Goal: Task Accomplishment & Management: Complete application form

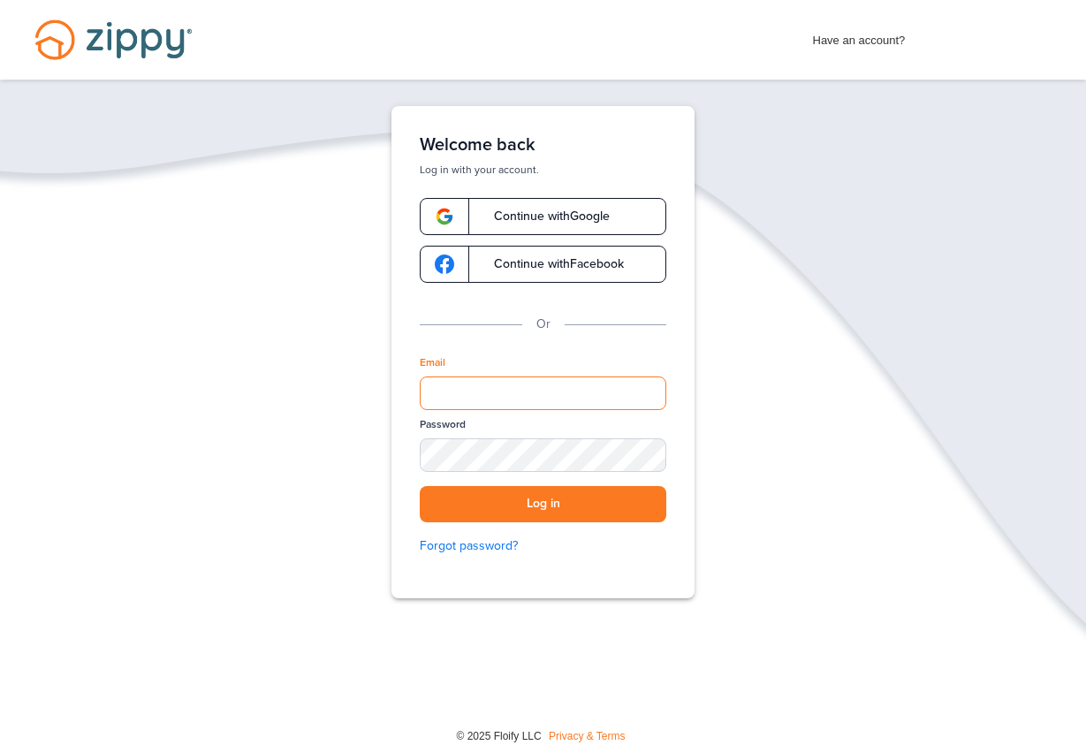
click at [564, 388] on input "Email" at bounding box center [543, 393] width 246 height 34
type input "*"
click at [621, 213] on link "Continue with Google" at bounding box center [543, 216] width 246 height 37
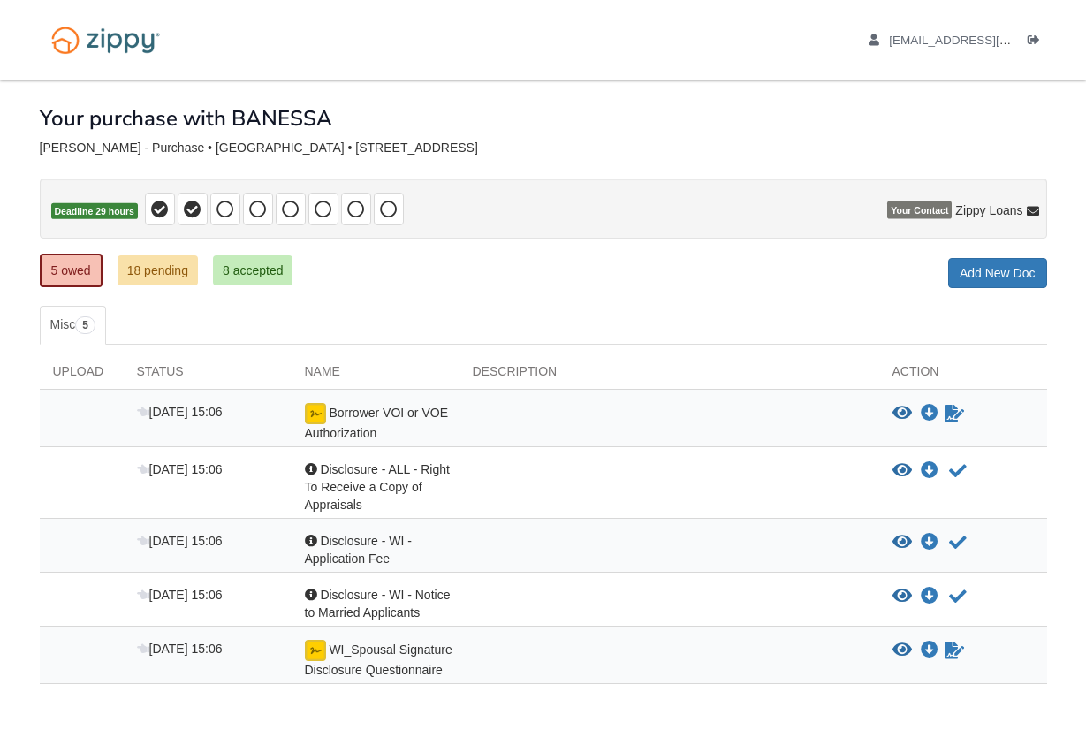
scroll to position [81, 0]
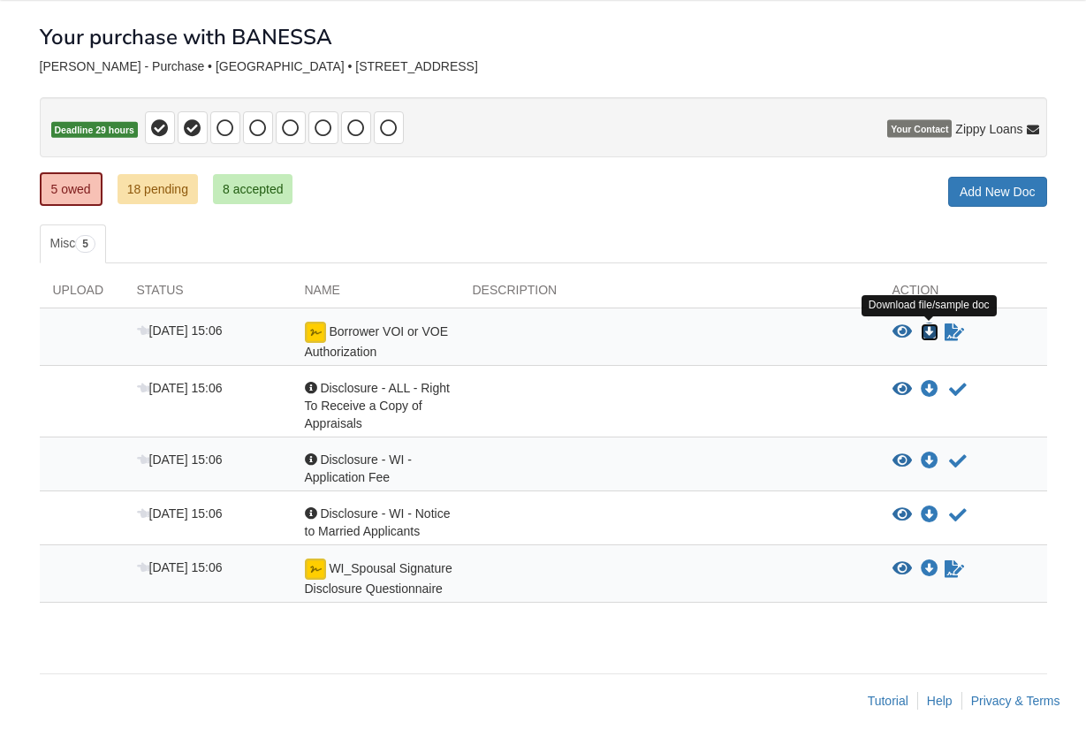
click at [929, 333] on icon "Download Borrower VOI or VOE Authorization" at bounding box center [930, 332] width 18 height 18
click at [227, 137] on icon at bounding box center [225, 128] width 18 height 18
click at [189, 134] on icon at bounding box center [193, 128] width 18 height 18
click at [931, 519] on icon "Download Disclosure - WI - Notice to Married Applicants" at bounding box center [930, 515] width 18 height 18
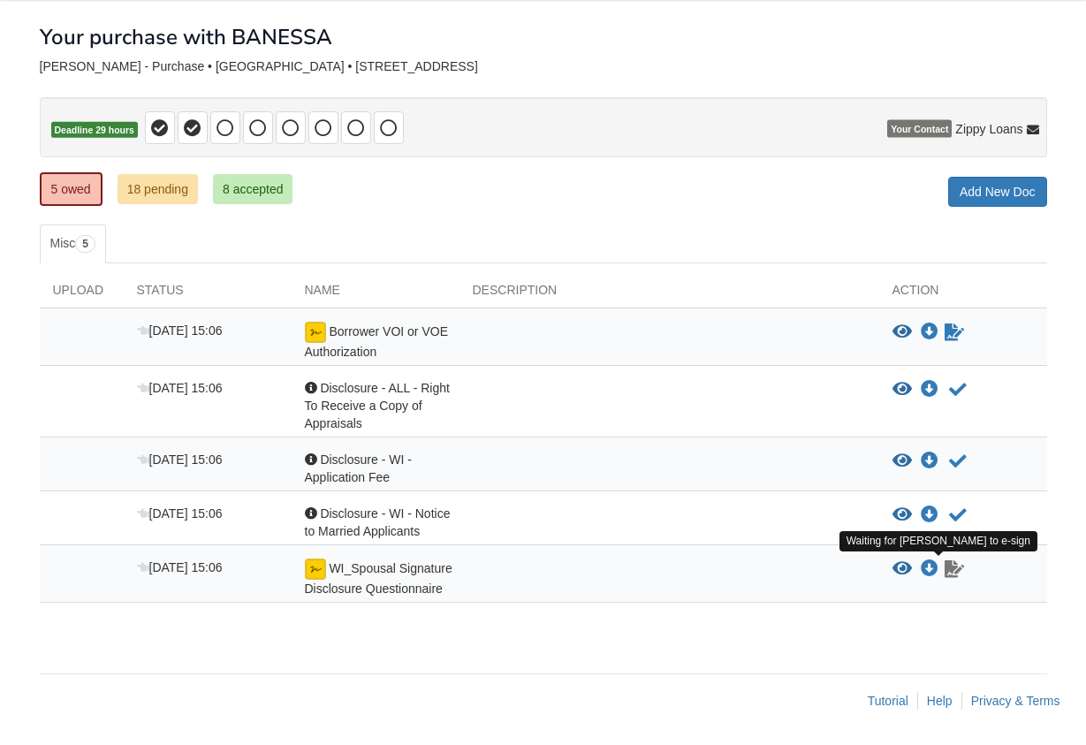
click at [959, 574] on icon "Waiting for your co-borrower to e-sign" at bounding box center [953, 569] width 19 height 18
click at [931, 572] on icon "Download WI_Spousal Signature Disclosure Questionnaire" at bounding box center [930, 569] width 18 height 18
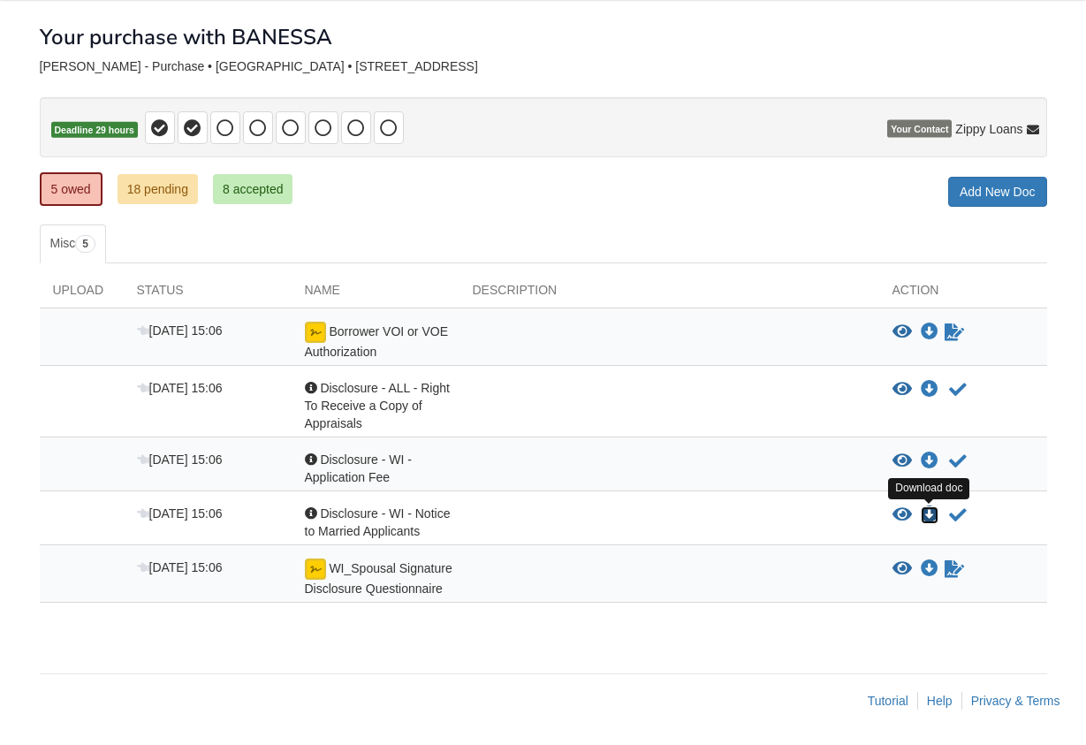
click at [932, 510] on icon "Download Disclosure - WI - Notice to Married Applicants" at bounding box center [930, 515] width 18 height 18
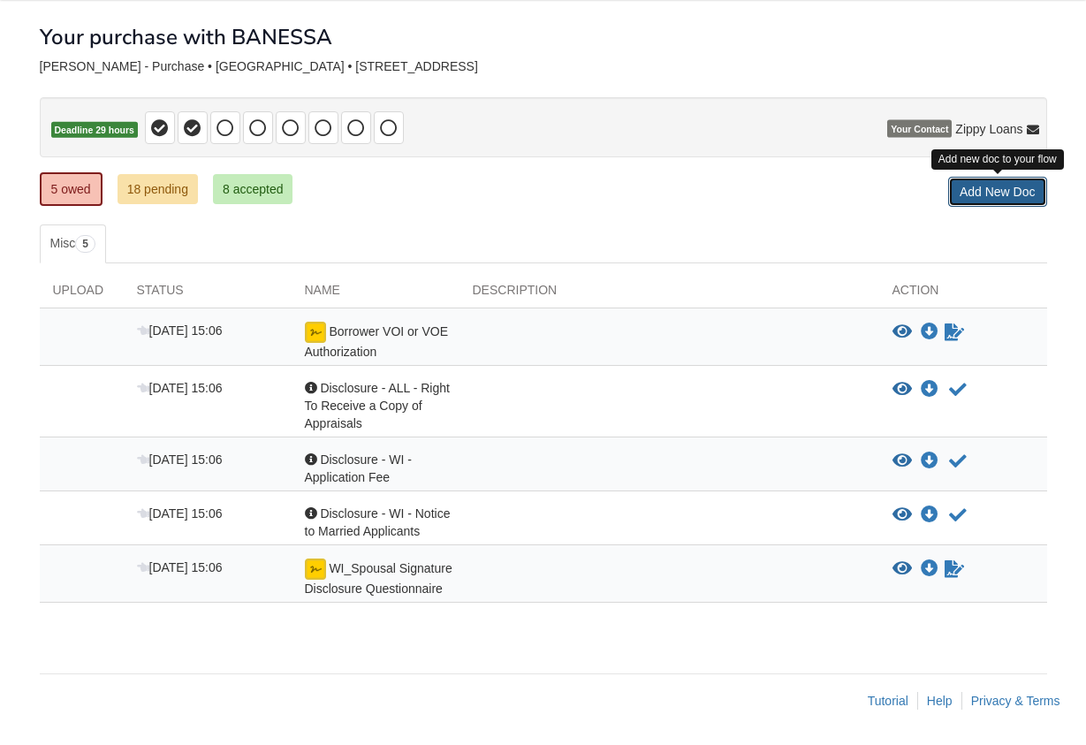
click at [1005, 185] on link "Add New Doc" at bounding box center [997, 192] width 99 height 30
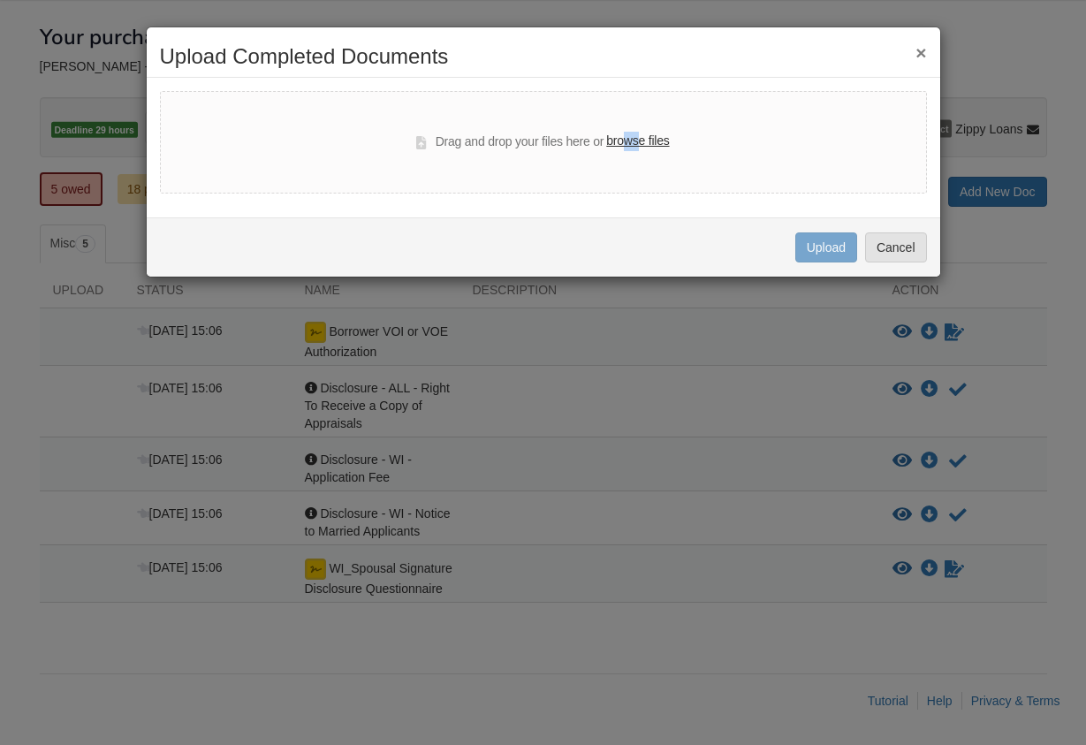
drag, startPoint x: 621, startPoint y: 140, endPoint x: 669, endPoint y: 166, distance: 54.2
click at [670, 167] on div "Drag and drop your files here or browse files" at bounding box center [543, 142] width 767 height 102
drag, startPoint x: 889, startPoint y: 239, endPoint x: 858, endPoint y: 231, distance: 31.7
click at [891, 240] on button "Cancel" at bounding box center [896, 247] width 62 height 30
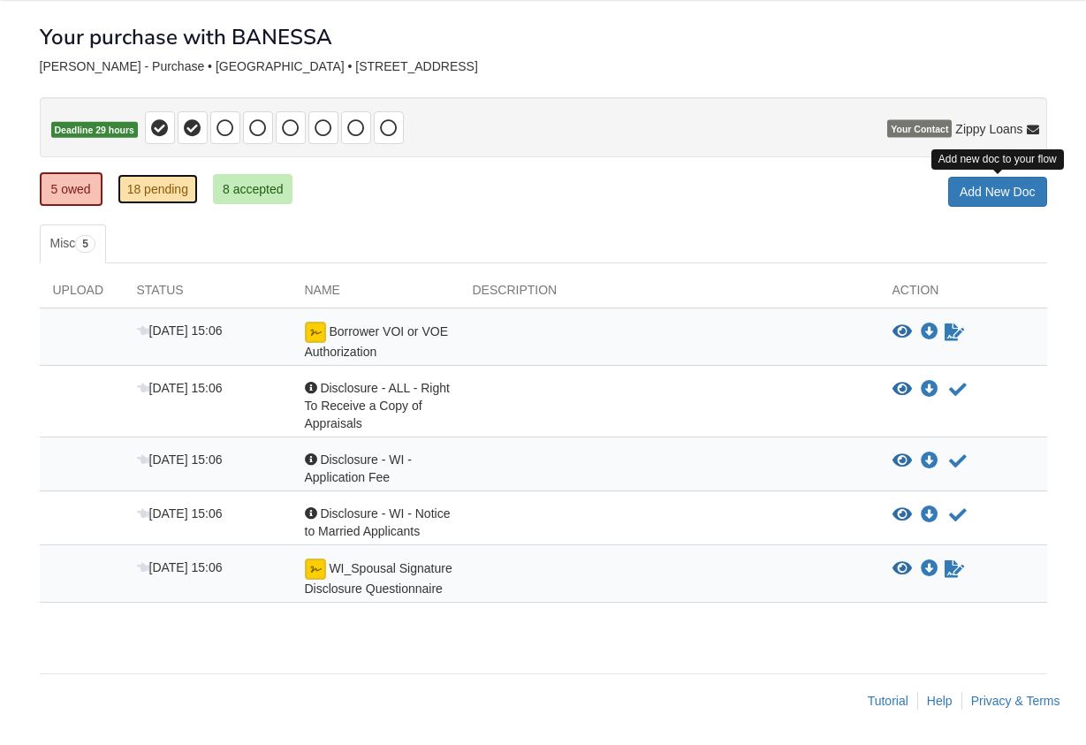
click at [171, 190] on link "18 pending" at bounding box center [158, 189] width 80 height 30
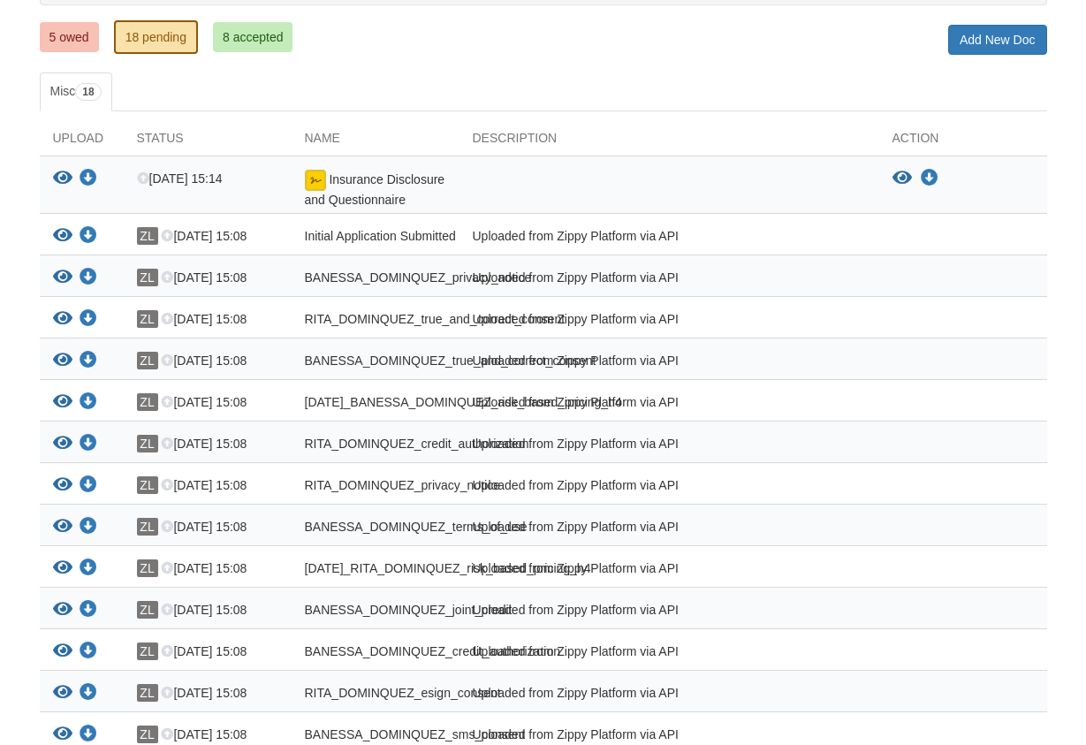
scroll to position [270, 0]
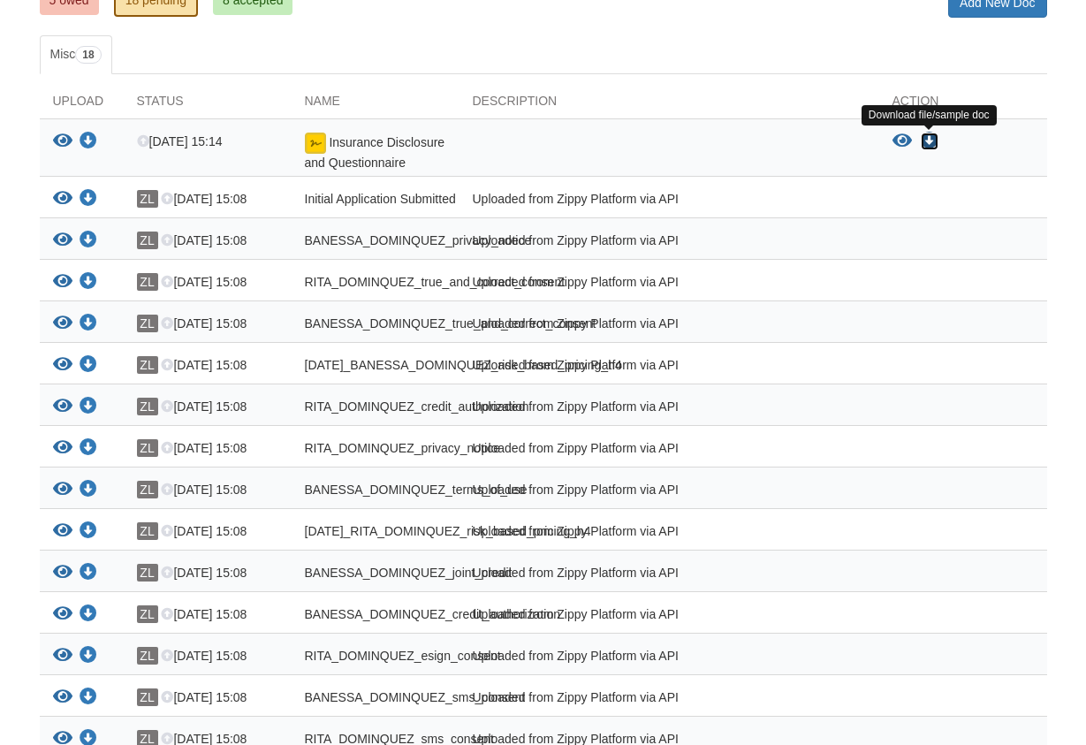
click at [924, 141] on icon "Download Insurance Disclosure and Questionnaire" at bounding box center [930, 142] width 18 height 18
click at [92, 193] on icon "Download Initial Application Submitted" at bounding box center [89, 199] width 18 height 18
click at [58, 193] on icon "View Initial Application Submitted" at bounding box center [62, 199] width 19 height 18
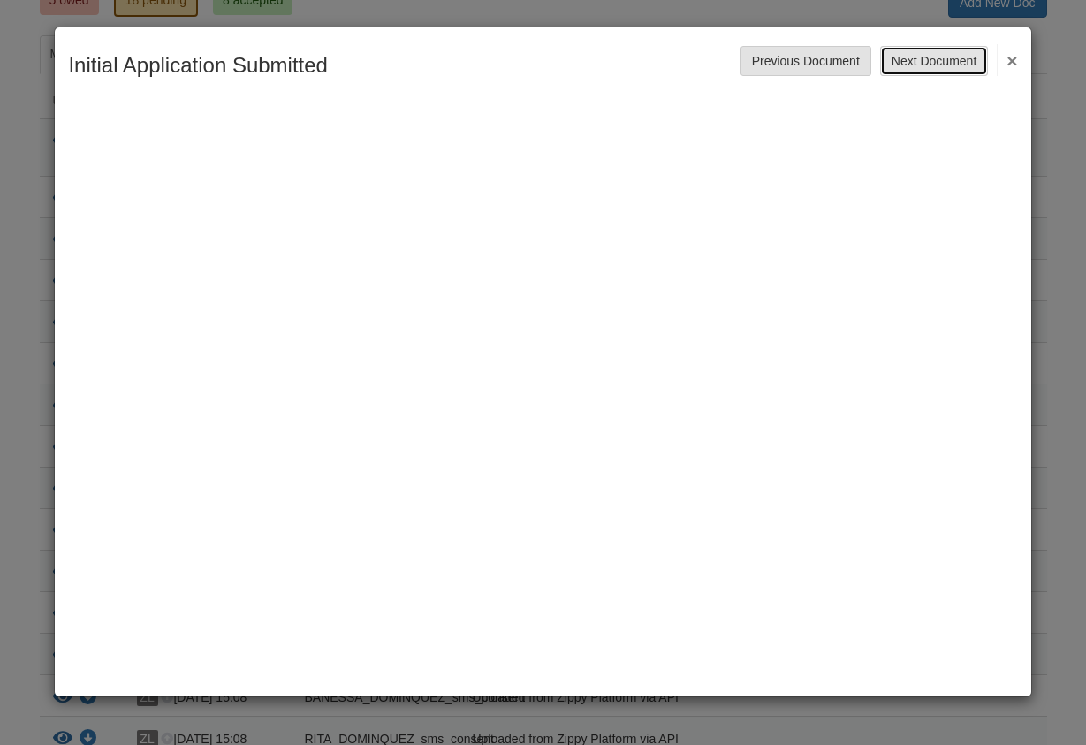
click at [963, 48] on button "Next Document" at bounding box center [934, 61] width 108 height 30
click at [947, 68] on button "Next Document" at bounding box center [934, 61] width 108 height 30
click at [921, 68] on button "Next Document" at bounding box center [934, 61] width 108 height 30
click at [974, 60] on button "Next Document" at bounding box center [934, 61] width 108 height 30
click at [929, 64] on button "Next Document" at bounding box center [934, 61] width 108 height 30
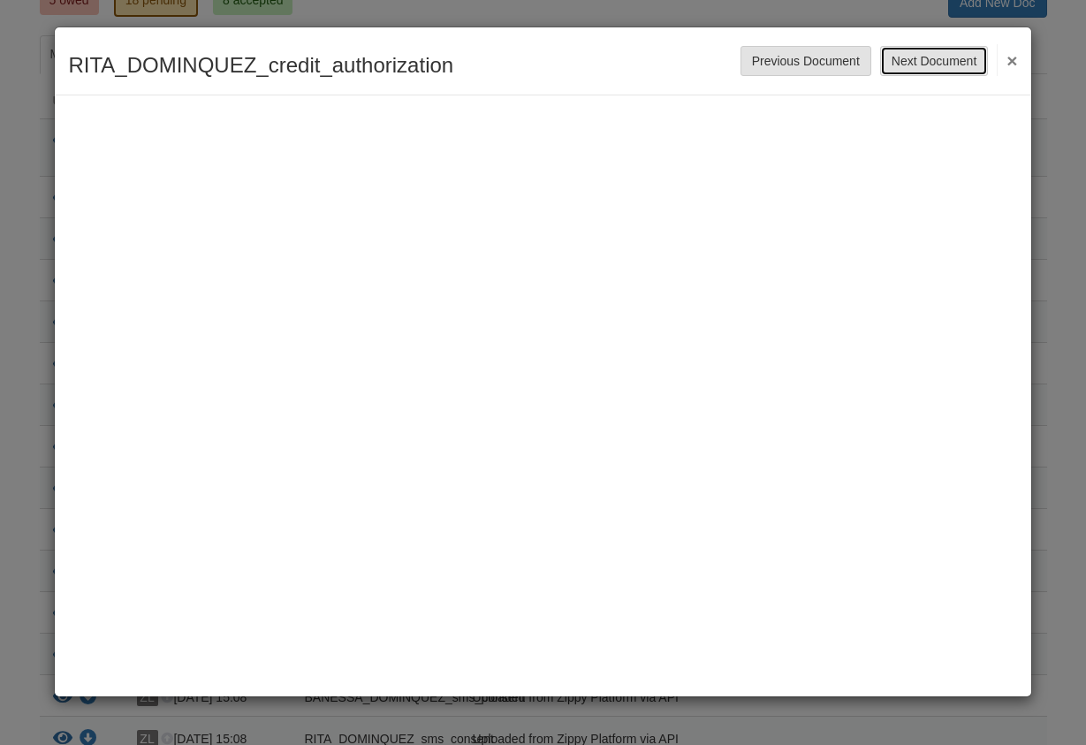
drag, startPoint x: 944, startPoint y: 62, endPoint x: 958, endPoint y: 56, distance: 15.4
click at [954, 57] on button "Next Document" at bounding box center [934, 61] width 108 height 30
click at [952, 61] on button "Next Document" at bounding box center [934, 61] width 108 height 30
click at [924, 63] on button "Next Document" at bounding box center [934, 61] width 108 height 30
click at [930, 64] on button "Next Document" at bounding box center [934, 61] width 108 height 30
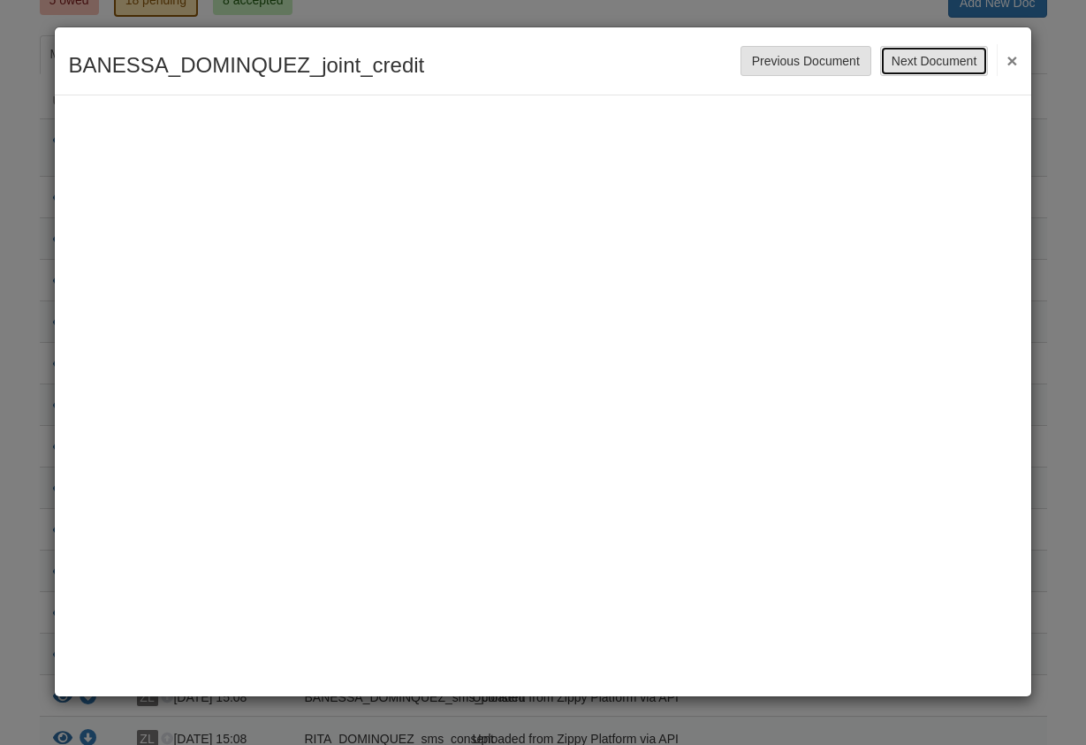
click at [938, 52] on button "Next Document" at bounding box center [934, 61] width 108 height 30
drag, startPoint x: 945, startPoint y: 67, endPoint x: 941, endPoint y: 54, distance: 14.0
click at [951, 54] on button "Next Document" at bounding box center [934, 61] width 108 height 30
click at [925, 66] on button "Next Document" at bounding box center [934, 61] width 108 height 30
click at [955, 42] on div "BANESSA_DOMINQUEZ_sms_consent Save Cancel Previous Document Next Document ×" at bounding box center [542, 61] width 975 height 68
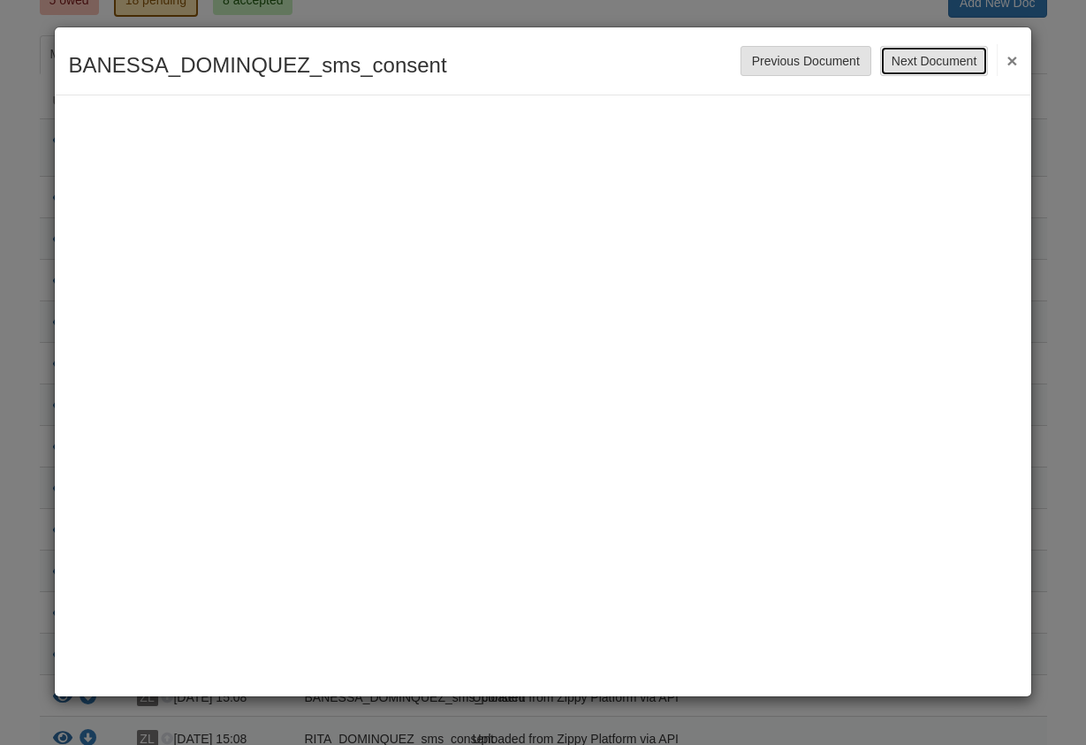
drag, startPoint x: 947, startPoint y: 74, endPoint x: 976, endPoint y: 72, distance: 29.2
click at [943, 74] on button "Next Document" at bounding box center [934, 61] width 108 height 30
click at [934, 74] on button "Next Document" at bounding box center [934, 61] width 108 height 30
click at [960, 63] on button "Next Document" at bounding box center [934, 61] width 108 height 30
drag, startPoint x: 933, startPoint y: 58, endPoint x: 923, endPoint y: 58, distance: 9.7
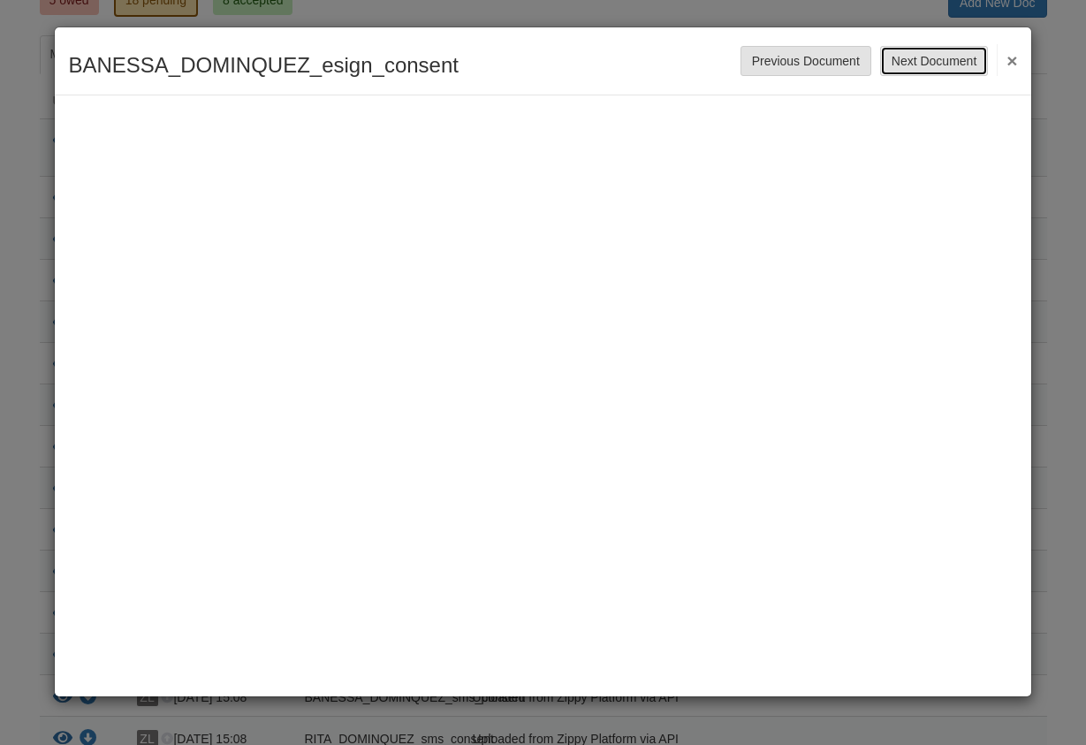
click at [933, 59] on button "Next Document" at bounding box center [934, 61] width 108 height 30
click at [908, 64] on button "Next Document" at bounding box center [934, 61] width 108 height 30
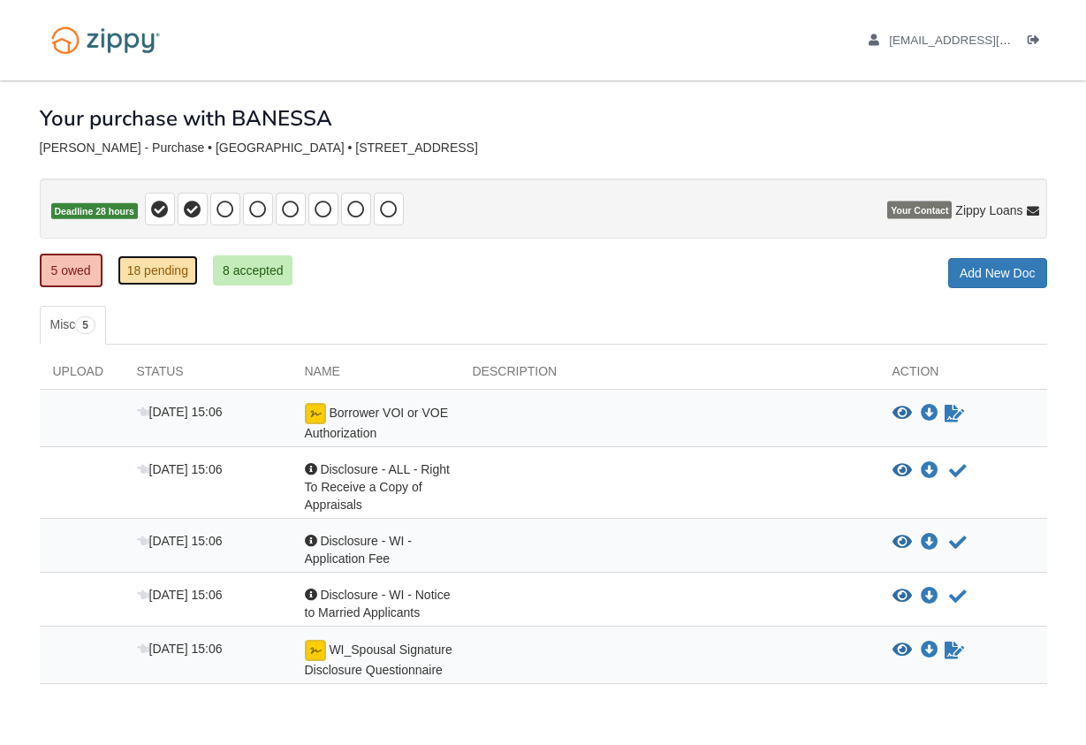
click at [166, 274] on link "18 pending" at bounding box center [158, 270] width 80 height 30
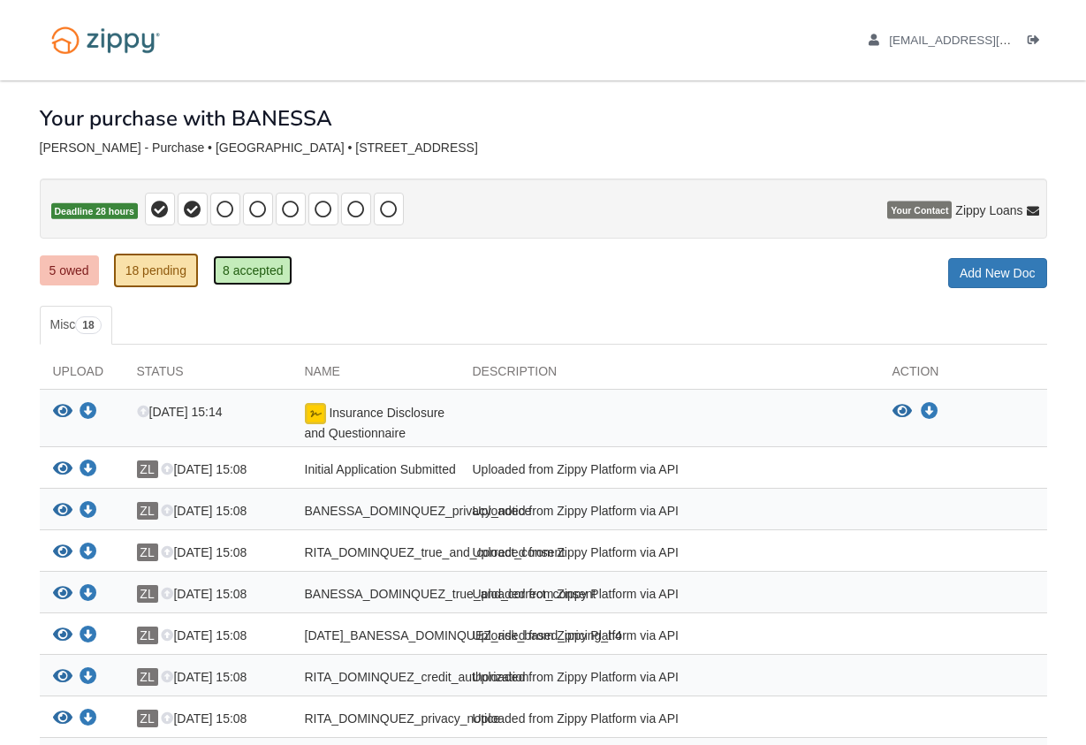
click at [243, 273] on link "8 accepted" at bounding box center [253, 270] width 80 height 30
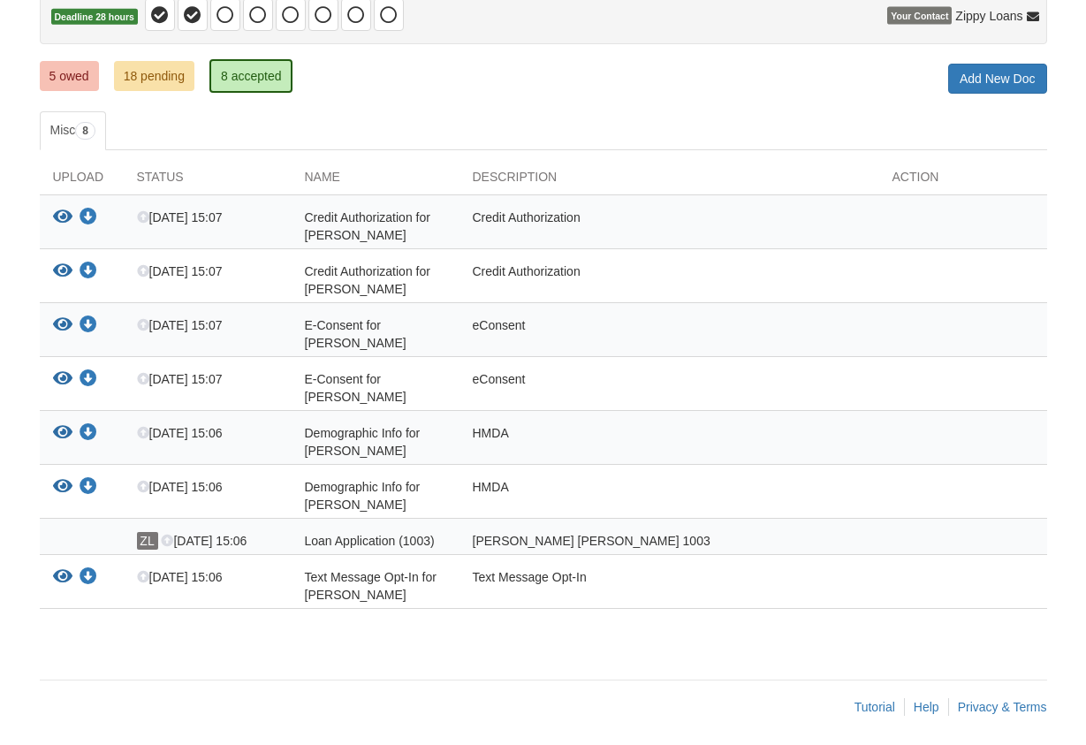
scroll to position [201, 0]
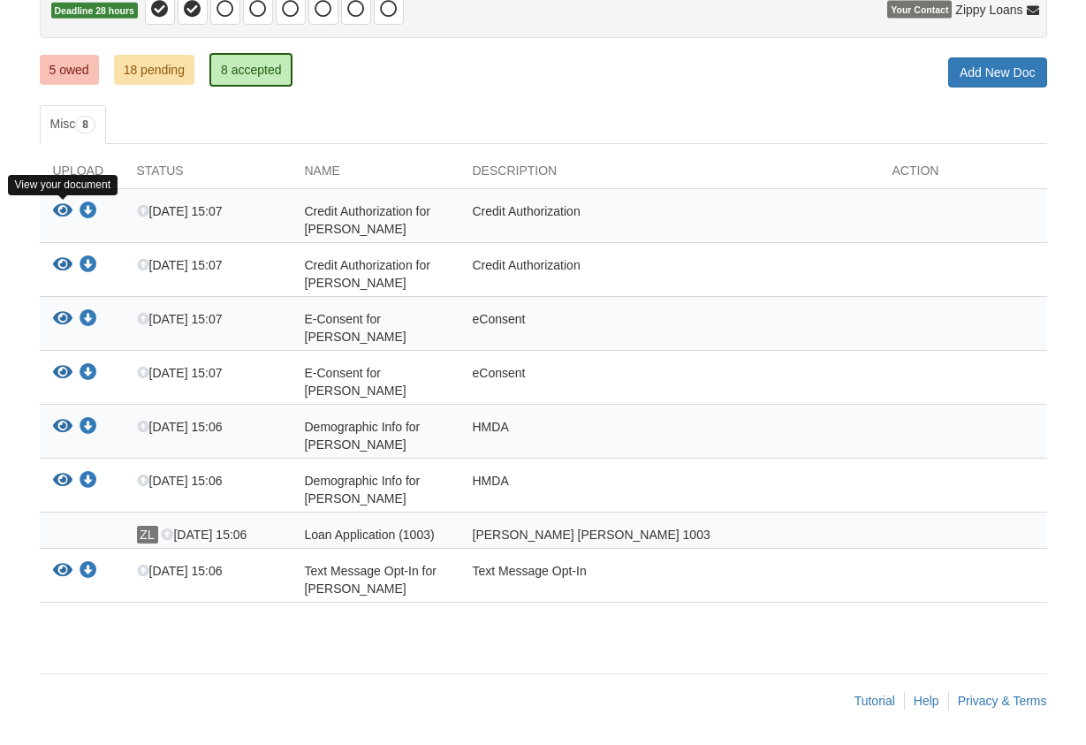
click at [64, 218] on icon "View Credit Authorization for BANESSA DOMINQUEZ" at bounding box center [62, 211] width 19 height 18
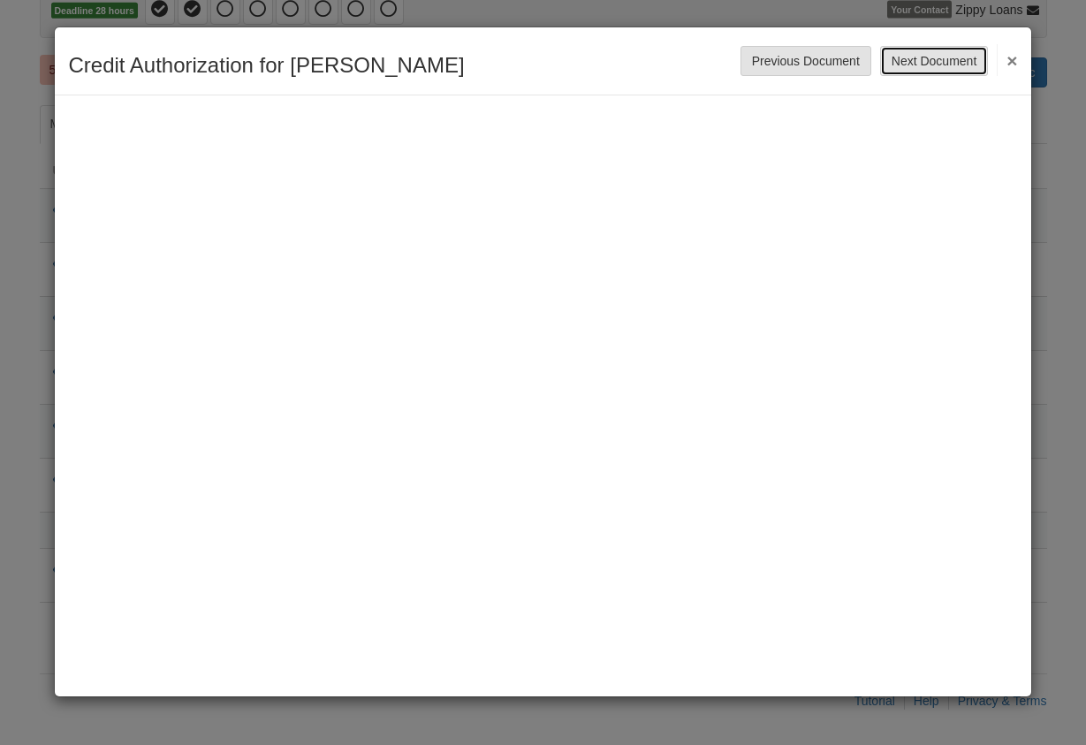
drag, startPoint x: 953, startPoint y: 61, endPoint x: 958, endPoint y: 69, distance: 9.1
click at [958, 69] on button "Next Document" at bounding box center [934, 61] width 108 height 30
click at [953, 58] on button "Next Document" at bounding box center [934, 61] width 108 height 30
click at [953, 60] on button "Next Document" at bounding box center [934, 61] width 108 height 30
click at [953, 70] on button "Next Document" at bounding box center [934, 61] width 108 height 30
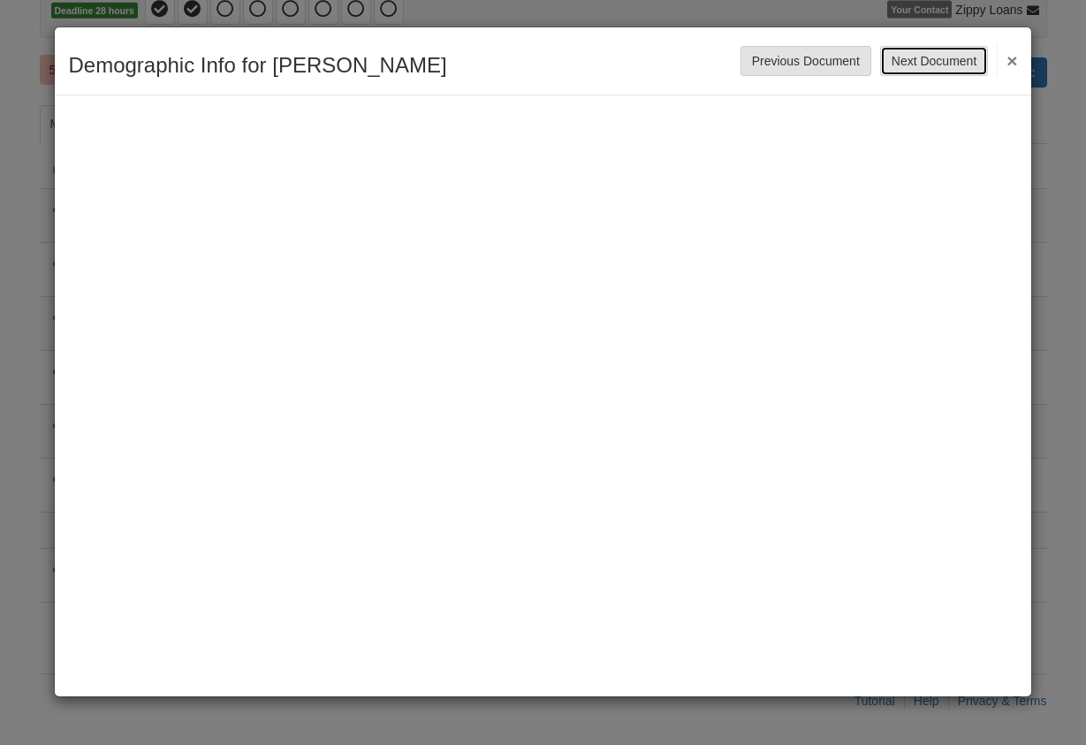
click at [972, 64] on button "Next Document" at bounding box center [934, 61] width 108 height 30
click at [908, 68] on button "Next Document" at bounding box center [934, 61] width 108 height 30
click at [926, 62] on button "Next Document" at bounding box center [934, 61] width 108 height 30
drag, startPoint x: 945, startPoint y: 45, endPoint x: 966, endPoint y: 31, distance: 24.8
click at [957, 37] on div "Credit Authorization for BANESSA DOMINQUEZ Save Cancel Previous Document Next D…" at bounding box center [542, 61] width 975 height 68
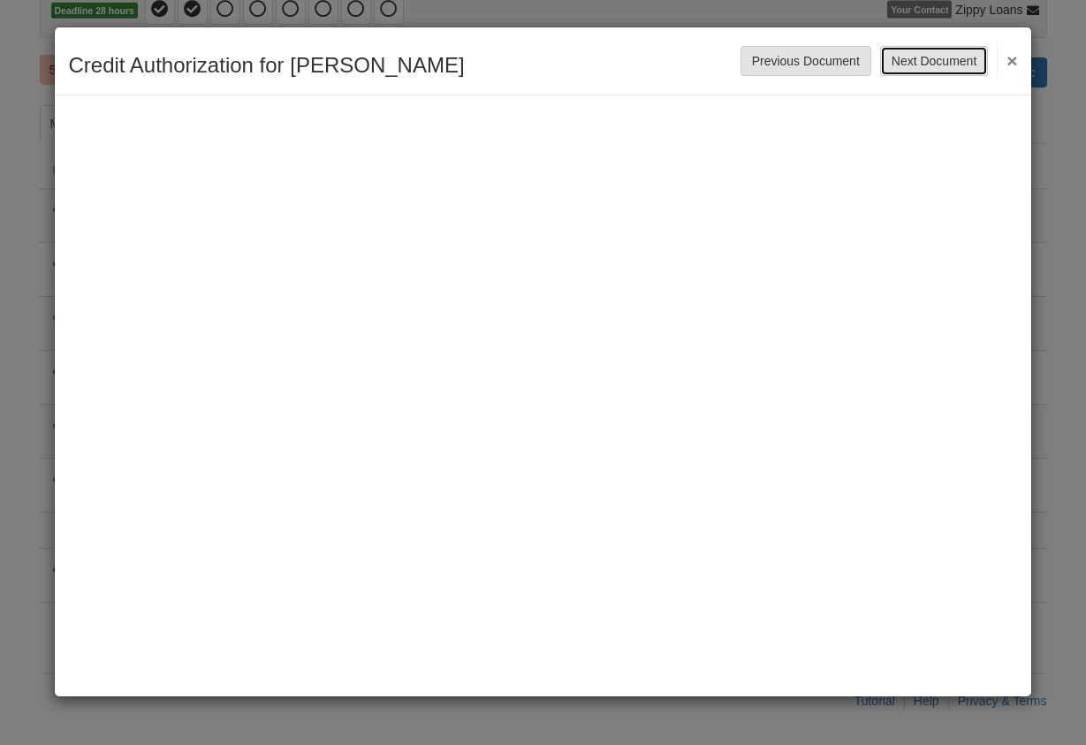
drag, startPoint x: 955, startPoint y: 53, endPoint x: 973, endPoint y: 53, distance: 17.7
click at [958, 53] on button "Next Document" at bounding box center [934, 61] width 108 height 30
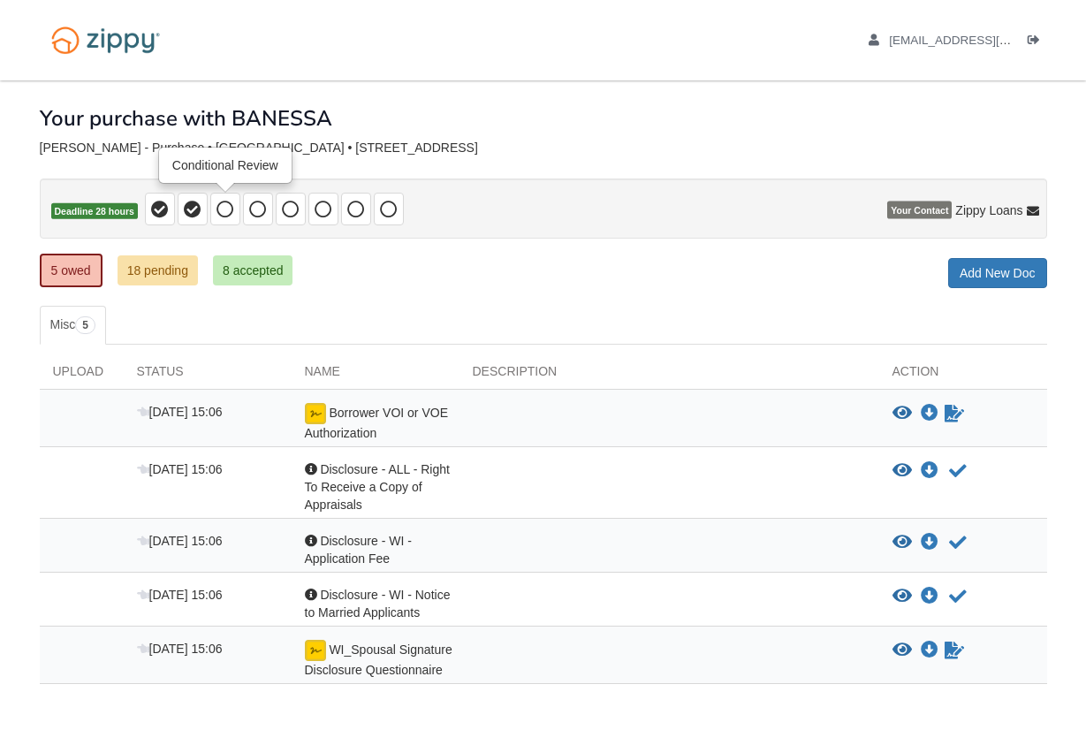
click at [228, 204] on icon at bounding box center [225, 210] width 18 height 18
click at [250, 208] on icon at bounding box center [258, 210] width 18 height 18
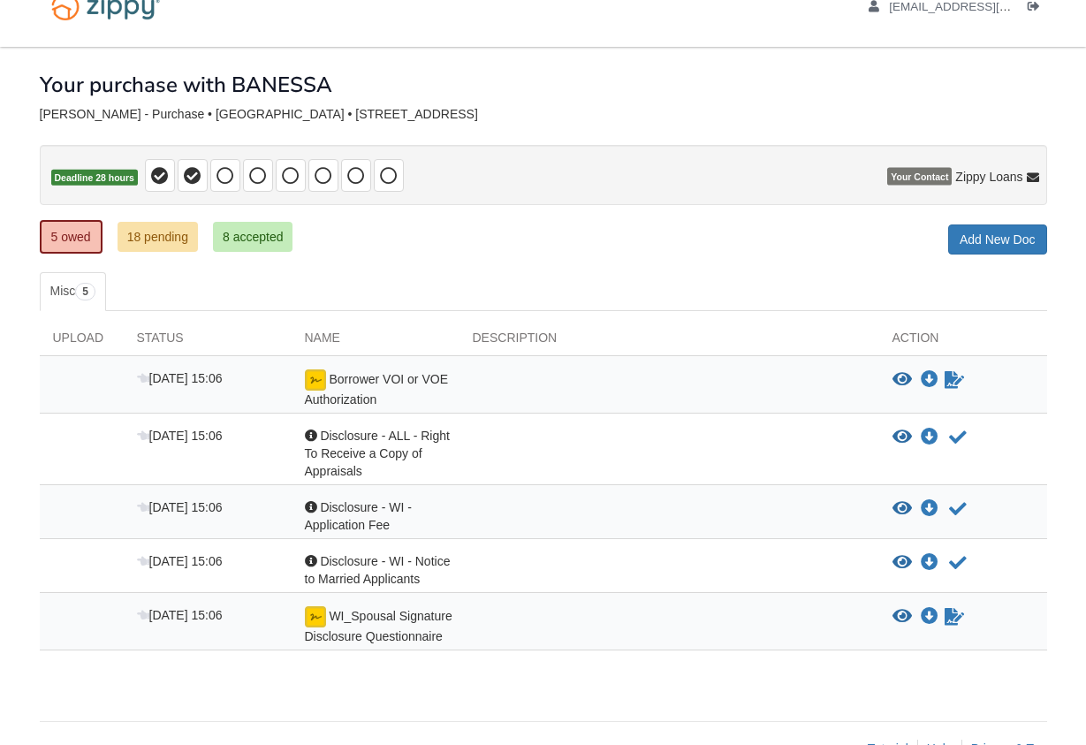
scroll to position [81, 0]
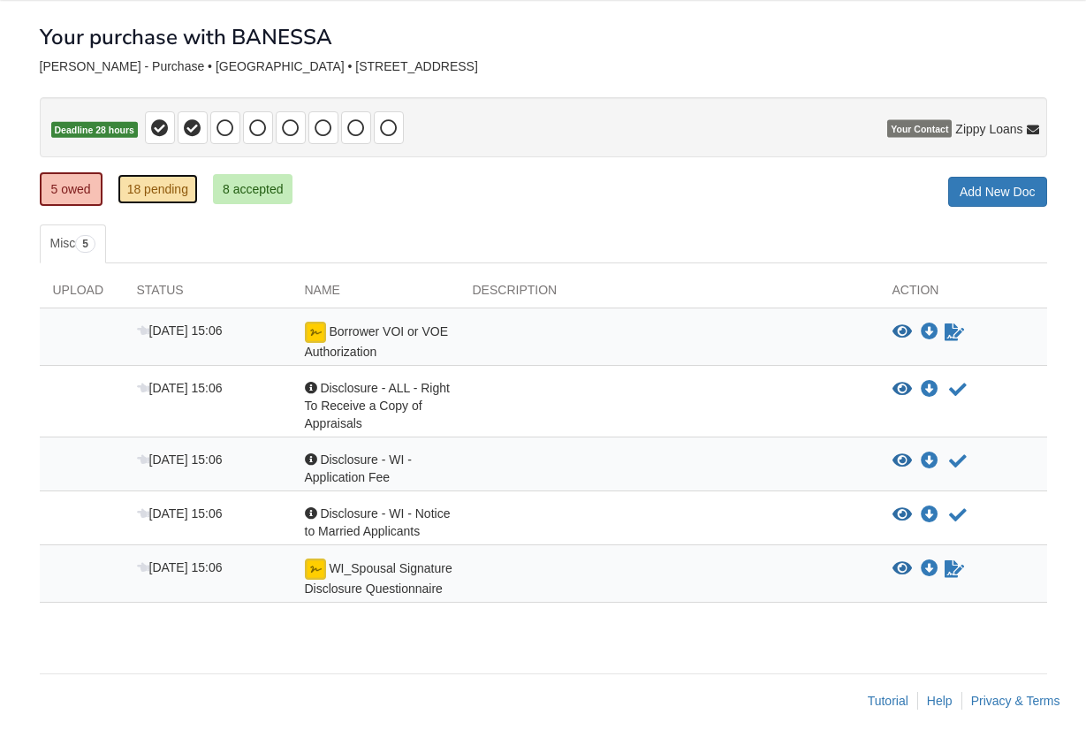
click at [139, 194] on link "18 pending" at bounding box center [158, 189] width 80 height 30
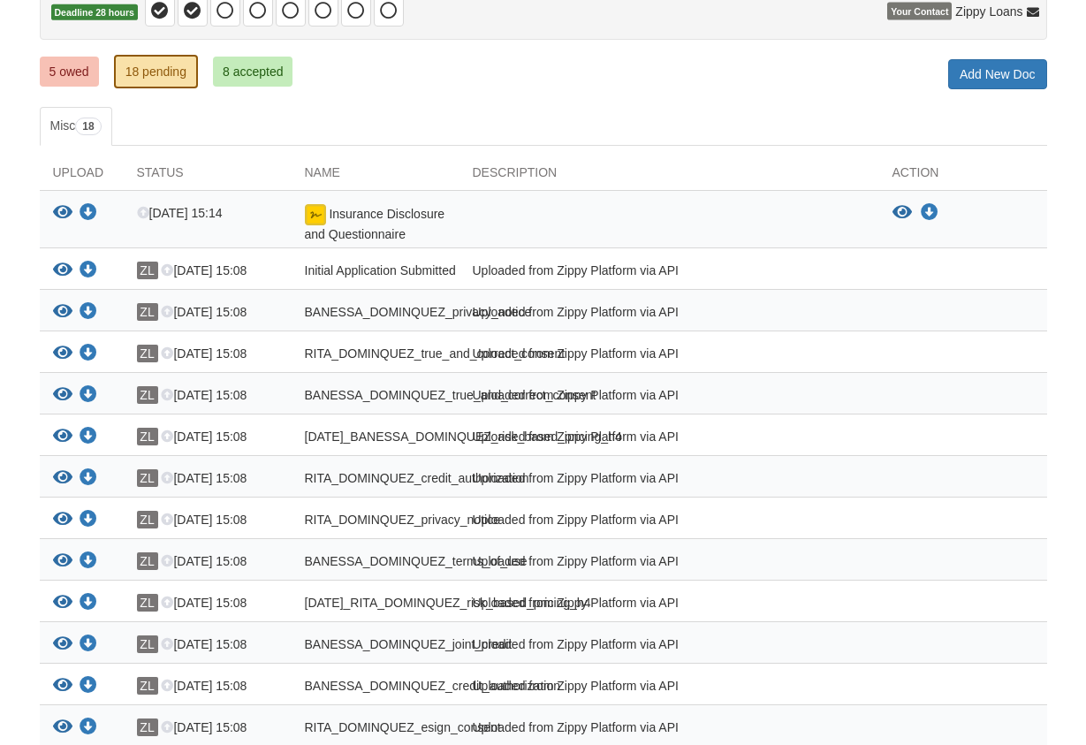
scroll to position [270, 0]
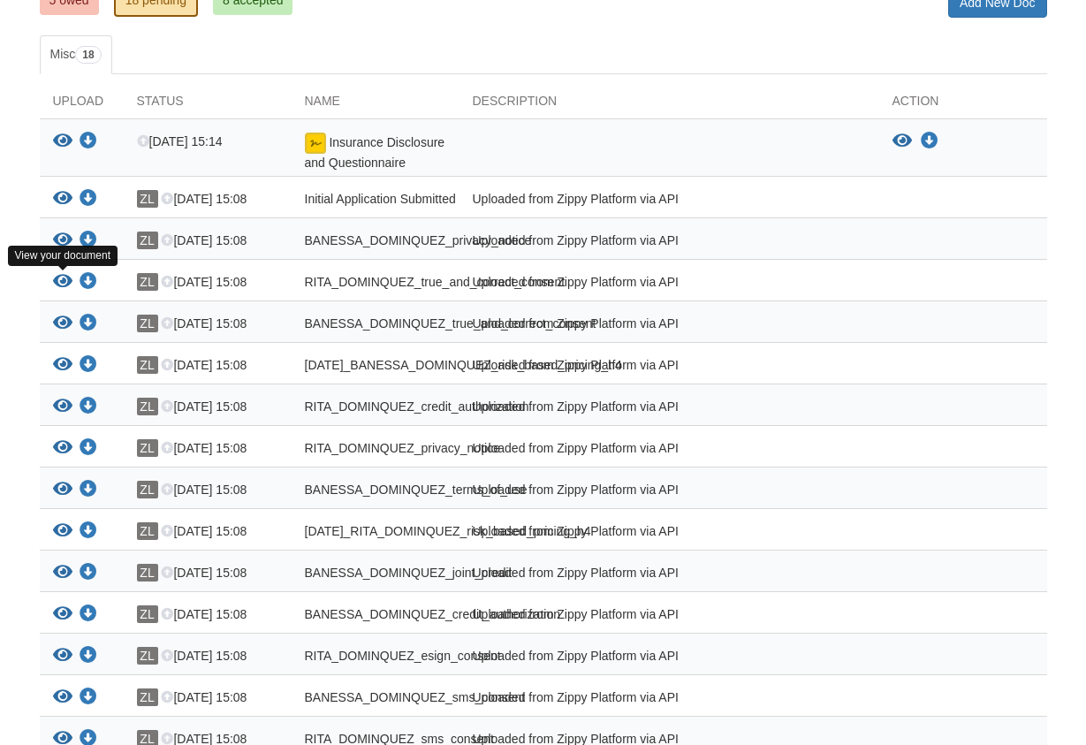
click at [66, 287] on icon "View RITA_DOMINQUEZ_true_and_correct_consent" at bounding box center [62, 282] width 19 height 18
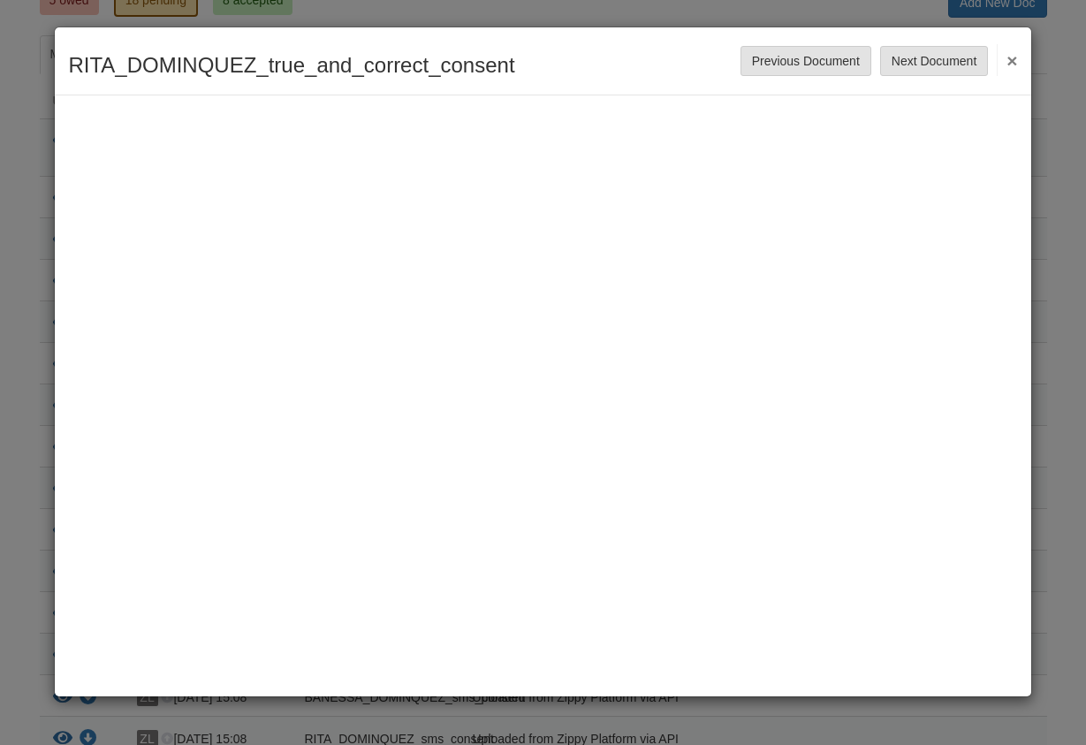
click at [1020, 61] on div "RITA_DOMINQUEZ_true_and_correct_consent Save Cancel Previous Document Next Docu…" at bounding box center [542, 61] width 975 height 68
click at [1016, 62] on button "×" at bounding box center [1007, 60] width 20 height 32
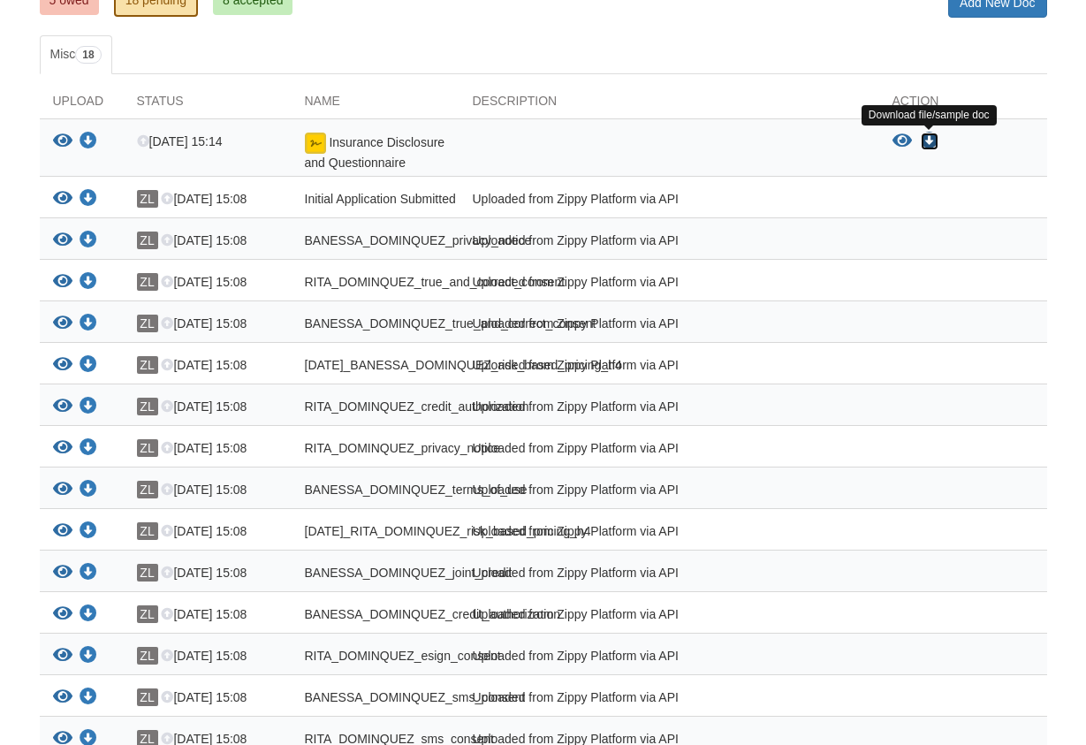
click at [934, 137] on icon "Download Insurance Disclosure and Questionnaire" at bounding box center [930, 142] width 18 height 18
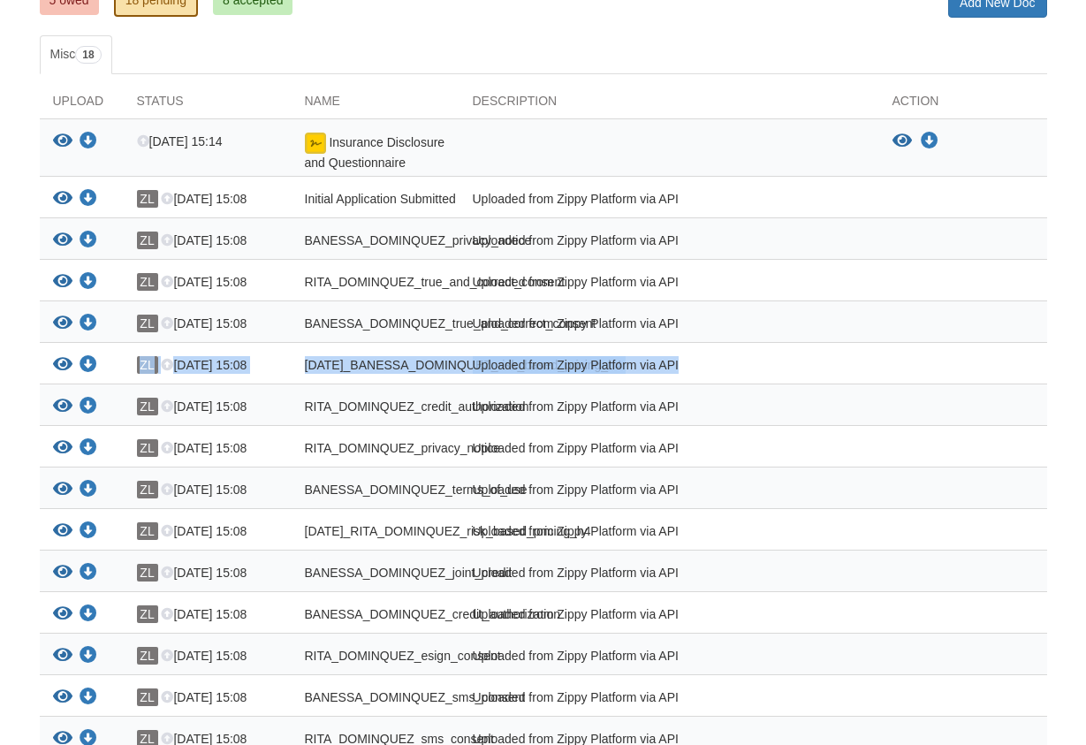
click at [95, 354] on div "Download your document" at bounding box center [88, 339] width 134 height 29
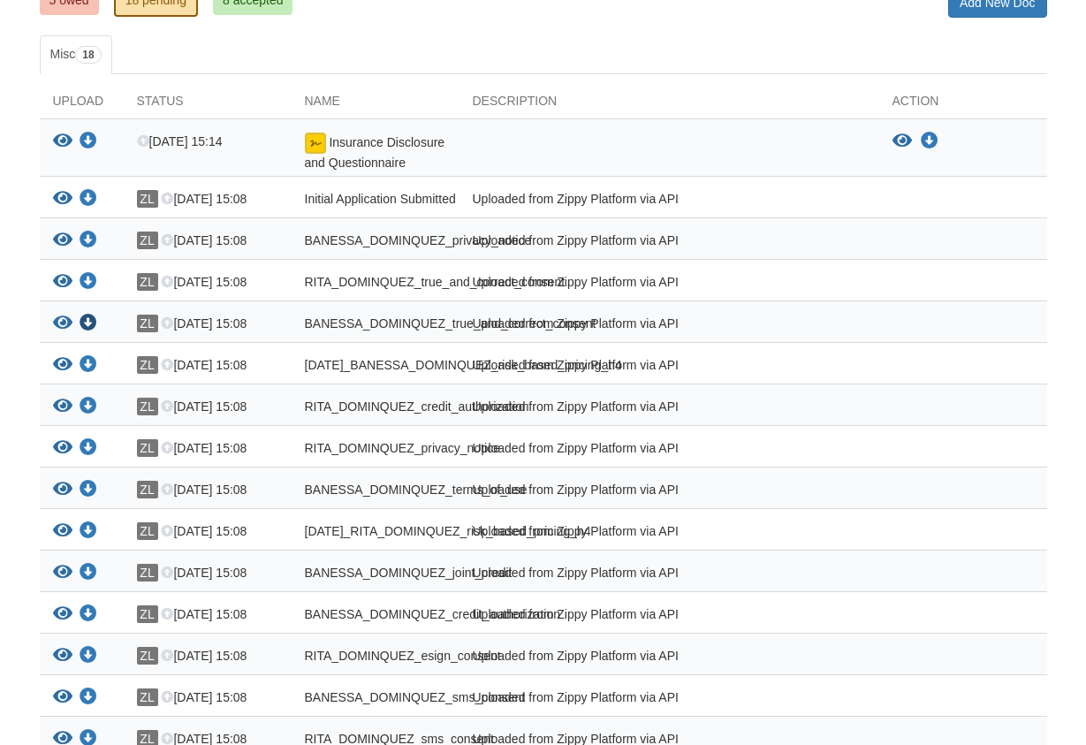
drag, startPoint x: 91, startPoint y: 351, endPoint x: 93, endPoint y: 331, distance: 19.5
click at [88, 354] on div "View your document Download your document ZL Aug 23 15:08 08-21-2025_BANESSA_DO…" at bounding box center [543, 364] width 1007 height 42
click at [102, 355] on div "View your document Download your document ZL Aug 23 15:08 08-21-2025_BANESSA_DO…" at bounding box center [543, 364] width 1007 height 42
click at [92, 360] on icon "Download 08-21-2025_BANESSA_DOMINQUEZ_risk_based_pricing_h4" at bounding box center [89, 365] width 18 height 18
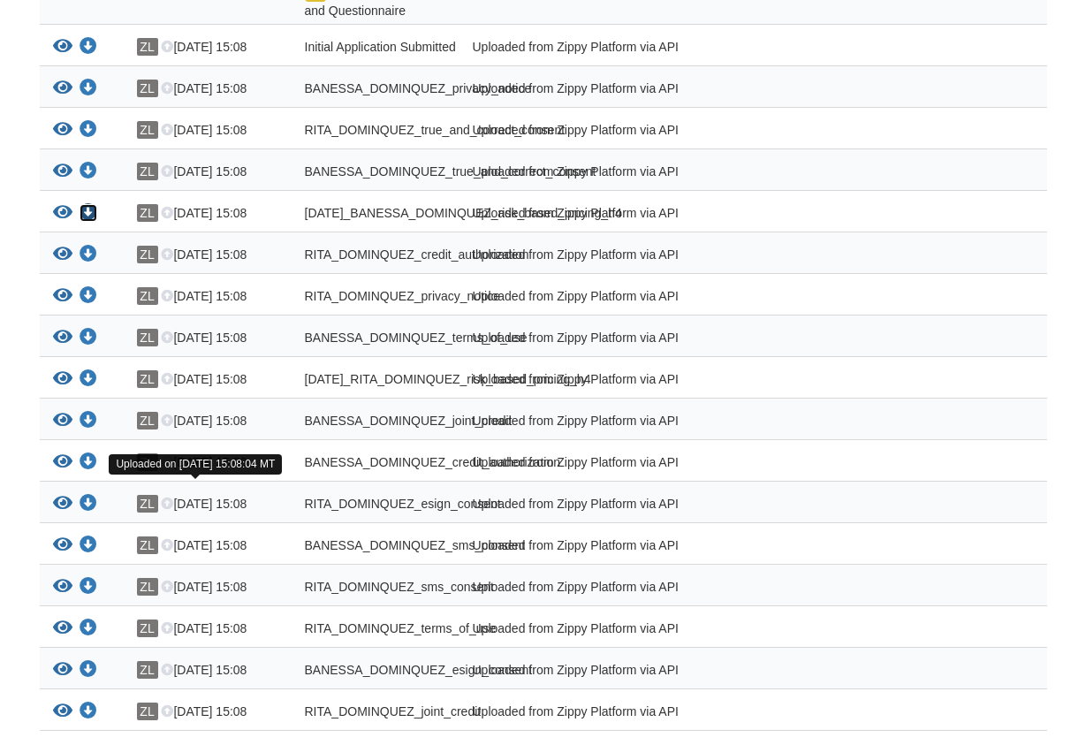
scroll to position [451, 0]
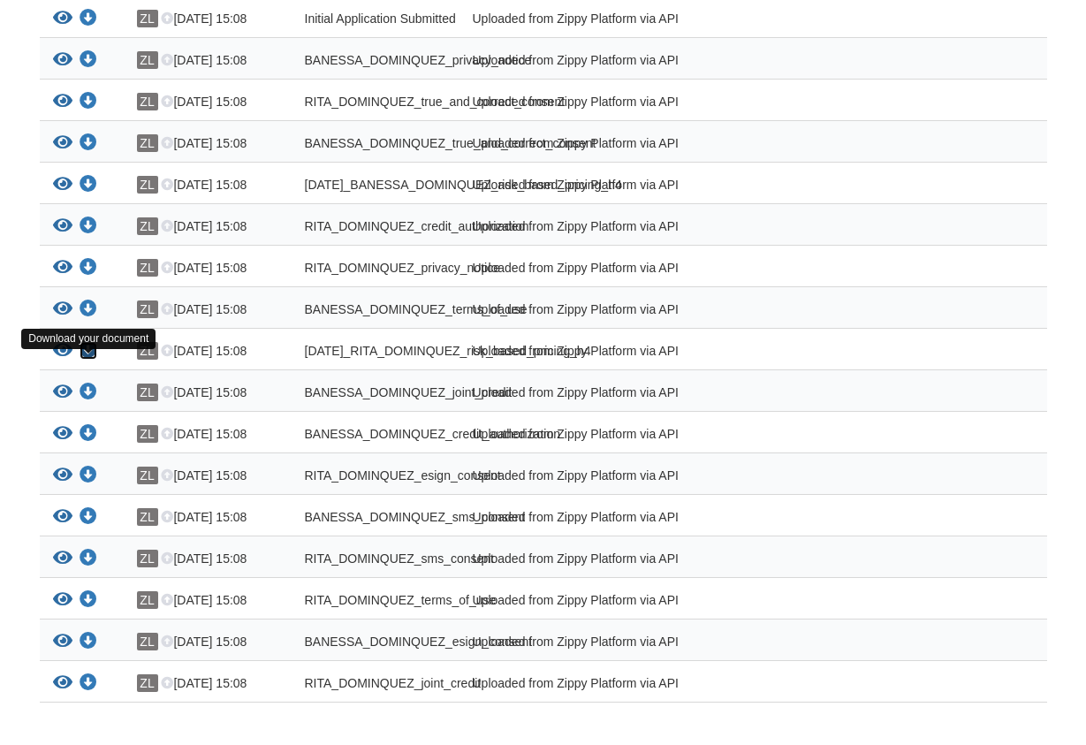
click at [90, 360] on icon "Download 08-21-2025_RITA_DOMINQUEZ_risk_based_pricing_h4" at bounding box center [89, 351] width 18 height 18
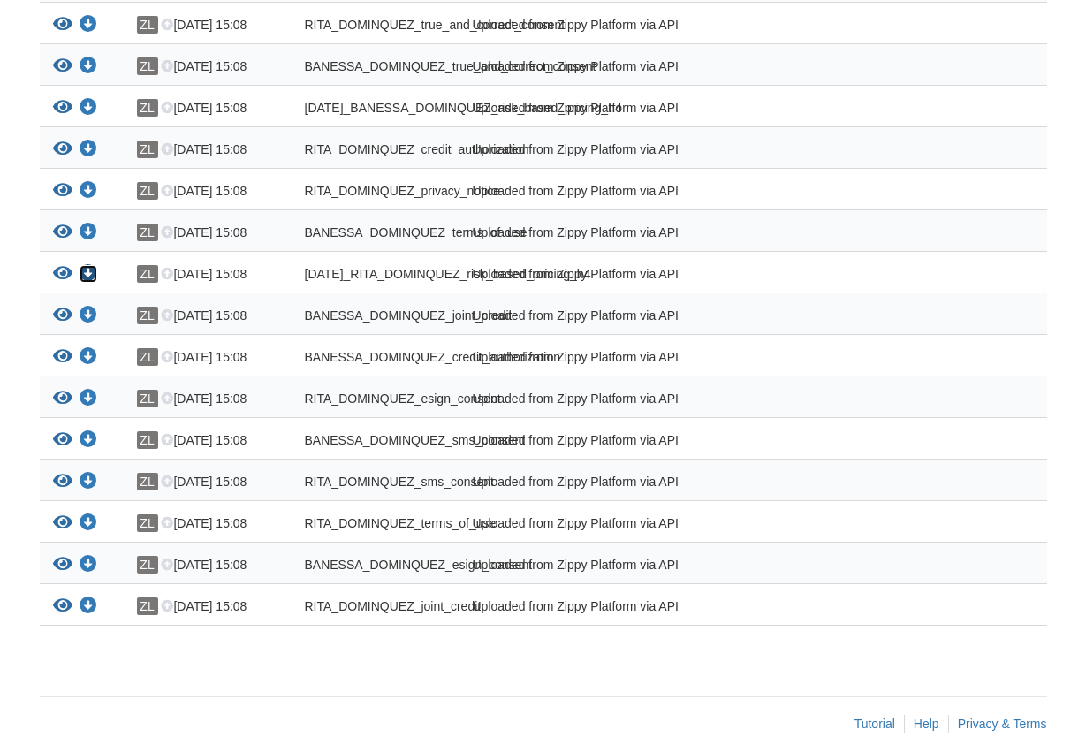
scroll to position [579, 0]
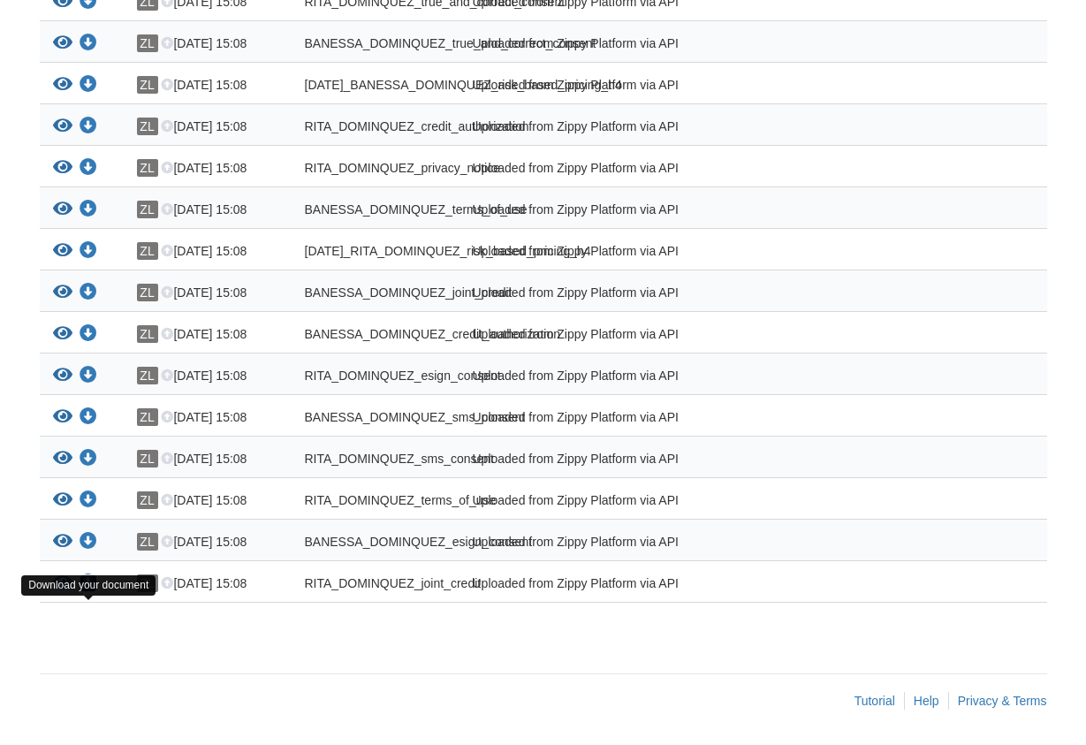
click at [86, 581] on icon "Download RITA_DOMINQUEZ_joint_credit" at bounding box center [89, 583] width 18 height 18
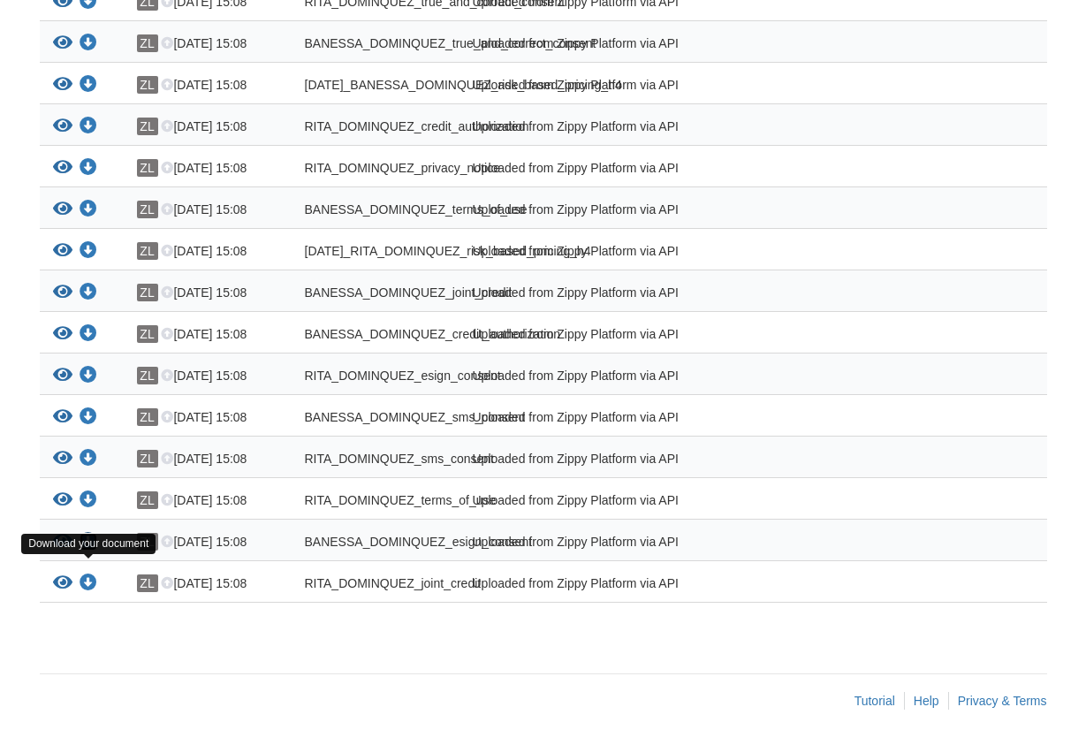
click at [85, 546] on icon "Download BANESSA_DOMINQUEZ_esign_consent" at bounding box center [89, 542] width 18 height 18
click at [94, 503] on icon "Download RITA_DOMINQUEZ_terms_of_use" at bounding box center [89, 500] width 18 height 18
click at [87, 454] on icon "Download RITA_DOMINQUEZ_sms_consent" at bounding box center [89, 459] width 18 height 18
click at [89, 424] on icon "Download BANESSA_DOMINQUEZ_sms_consent" at bounding box center [89, 417] width 18 height 18
click at [90, 373] on icon "Download RITA_DOMINQUEZ_esign_consent" at bounding box center [89, 376] width 18 height 18
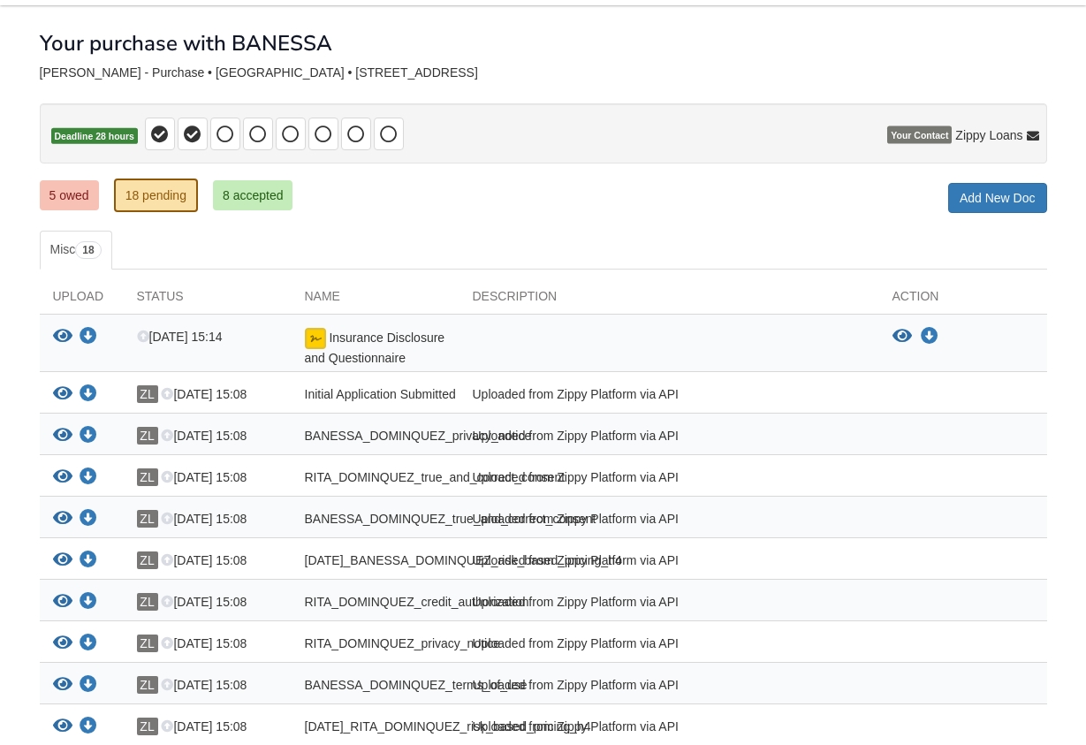
scroll to position [38, 0]
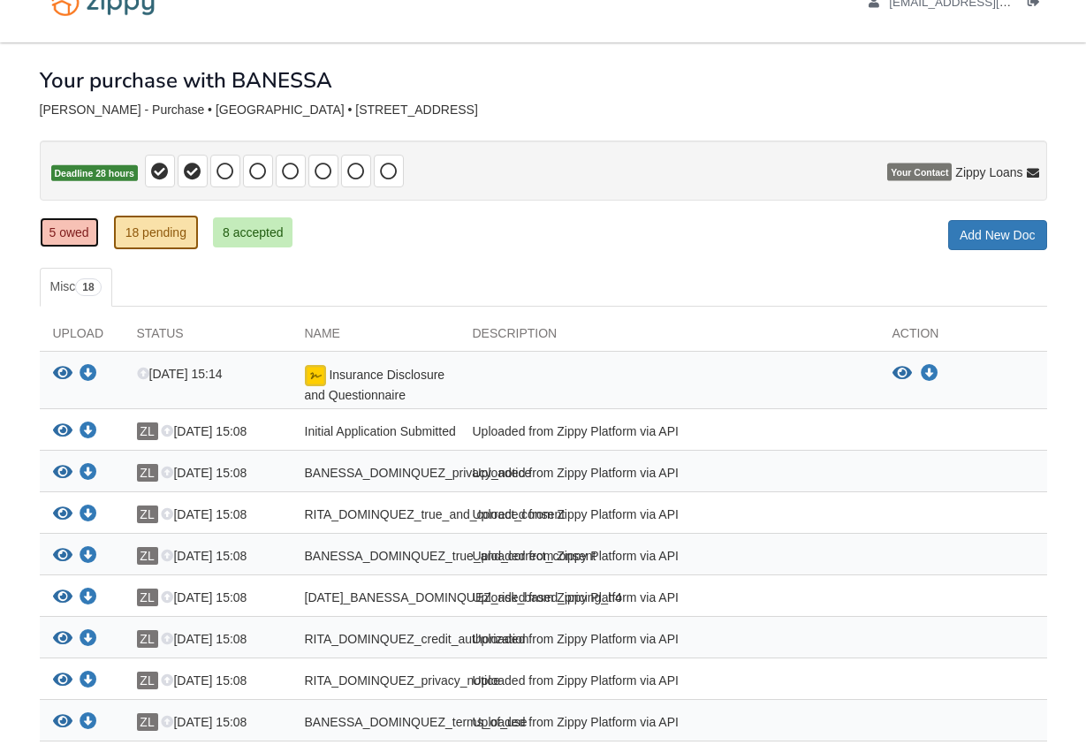
click at [71, 240] on link "5 owed" at bounding box center [69, 232] width 59 height 30
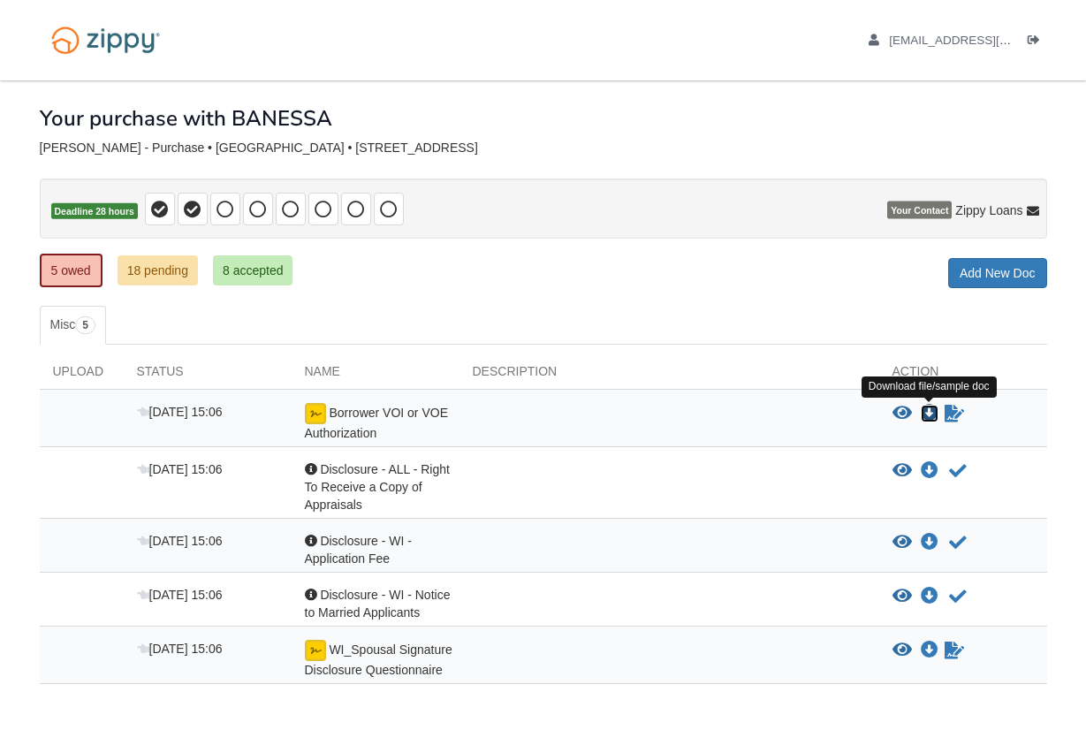
click at [929, 418] on icon "Download Borrower VOI or VOE Authorization" at bounding box center [930, 414] width 18 height 18
drag, startPoint x: 922, startPoint y: 414, endPoint x: 911, endPoint y: 414, distance: 11.5
click at [917, 414] on div "Download file/sample doc Download file/sample doc" at bounding box center [927, 414] width 22 height 18
click at [952, 414] on icon "Waiting for your co-borrower to e-sign" at bounding box center [953, 414] width 19 height 18
click at [929, 416] on icon "Download Borrower VOI or VOE Authorization" at bounding box center [930, 414] width 18 height 18
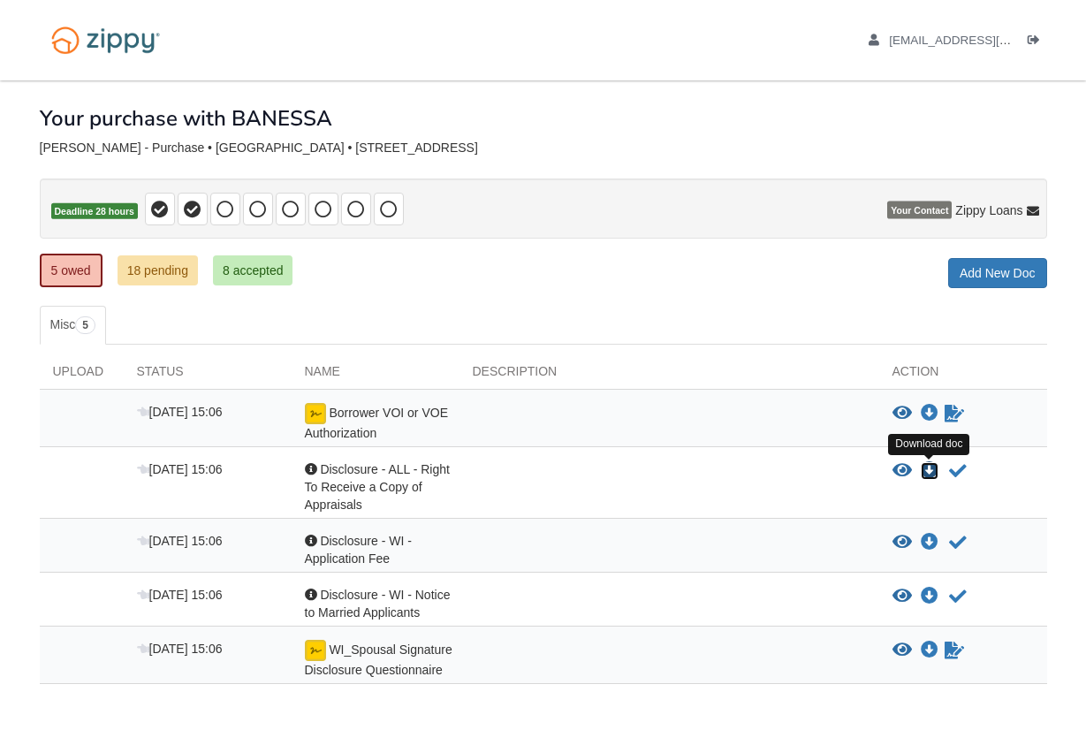
click at [931, 479] on icon "Download Disclosure - ALL - Right To Receive a Copy of Appraisals" at bounding box center [930, 471] width 18 height 18
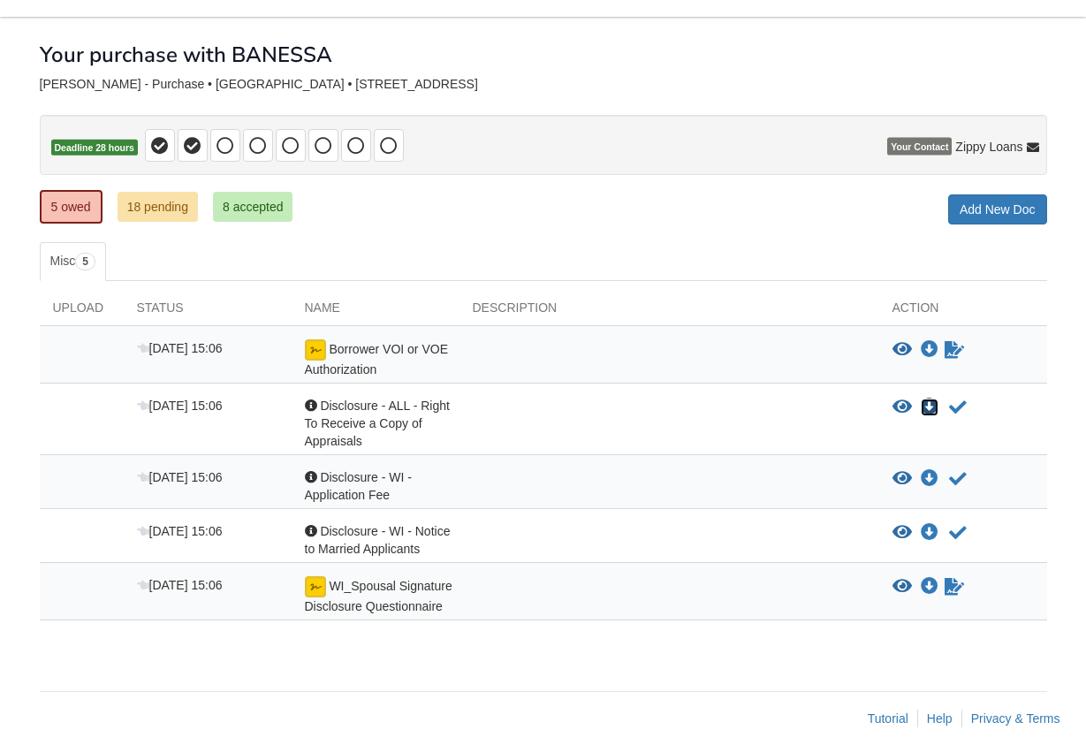
scroll to position [81, 0]
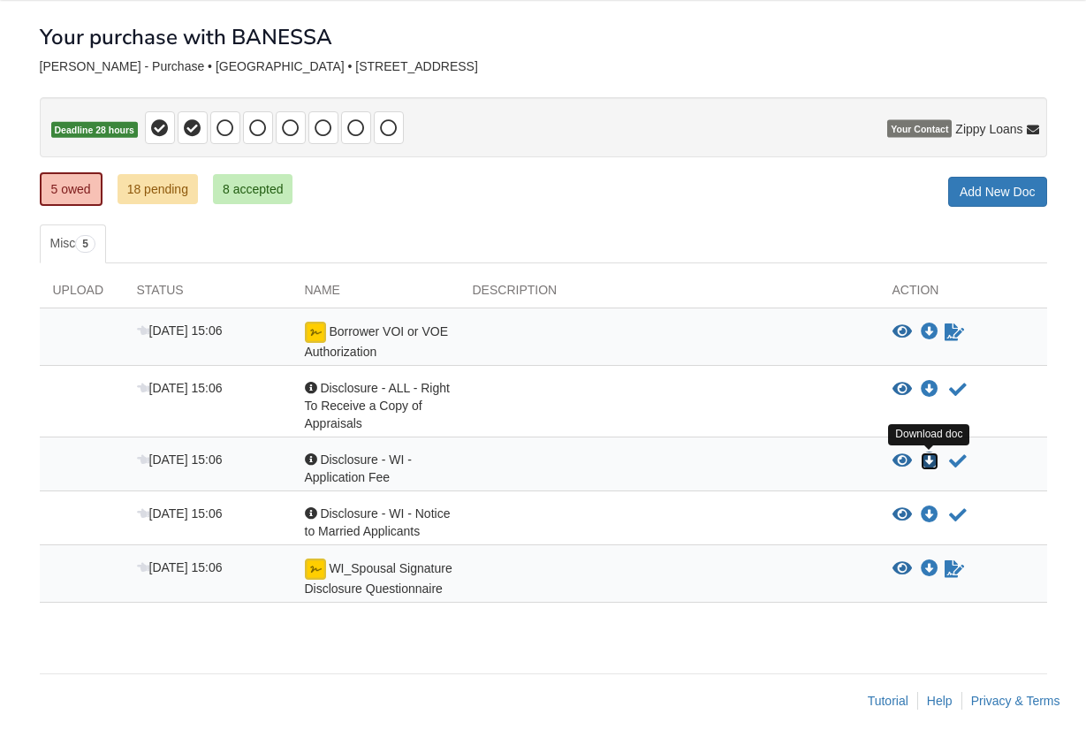
click at [929, 463] on icon "Download Disclosure - WI - Application Fee" at bounding box center [930, 461] width 18 height 18
click at [929, 466] on icon "Download Disclosure - WI - Application Fee" at bounding box center [930, 461] width 18 height 18
click at [924, 520] on icon "Download Disclosure - WI - Notice to Married Applicants" at bounding box center [930, 515] width 18 height 18
click at [932, 565] on icon "Download WI_Spousal Signature Disclosure Questionnaire" at bounding box center [930, 569] width 18 height 18
drag, startPoint x: 87, startPoint y: 294, endPoint x: 79, endPoint y: 304, distance: 12.6
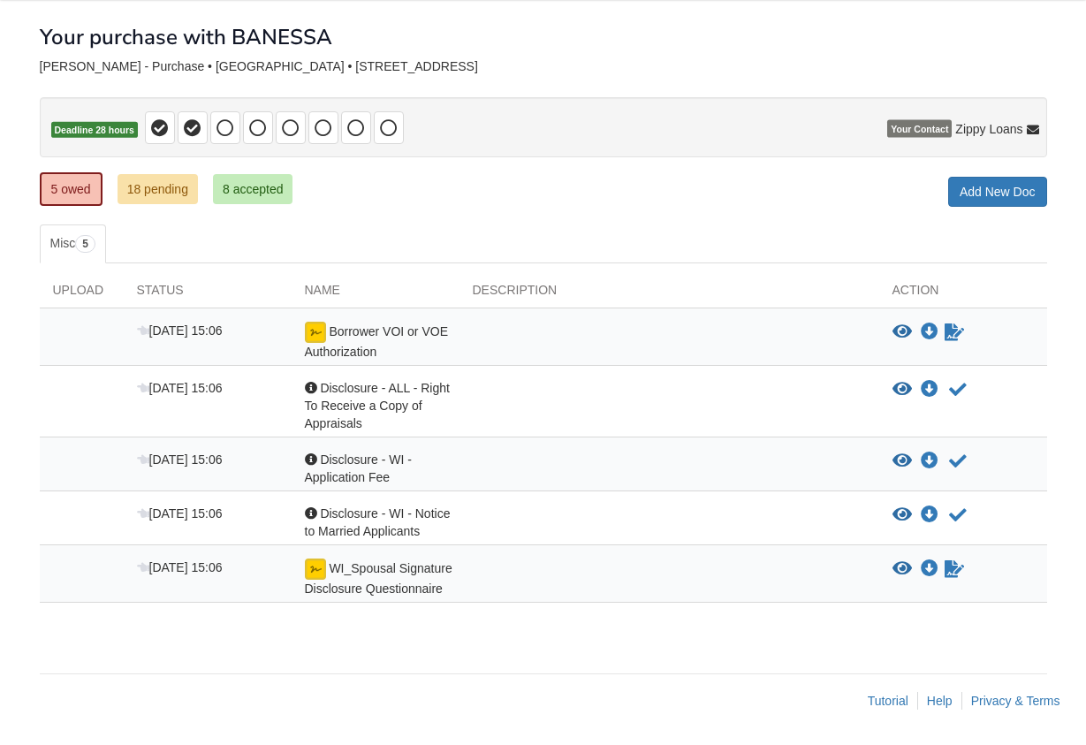
click at [95, 289] on div "Upload" at bounding box center [82, 294] width 84 height 27
click at [136, 197] on link "18 pending" at bounding box center [158, 189] width 80 height 30
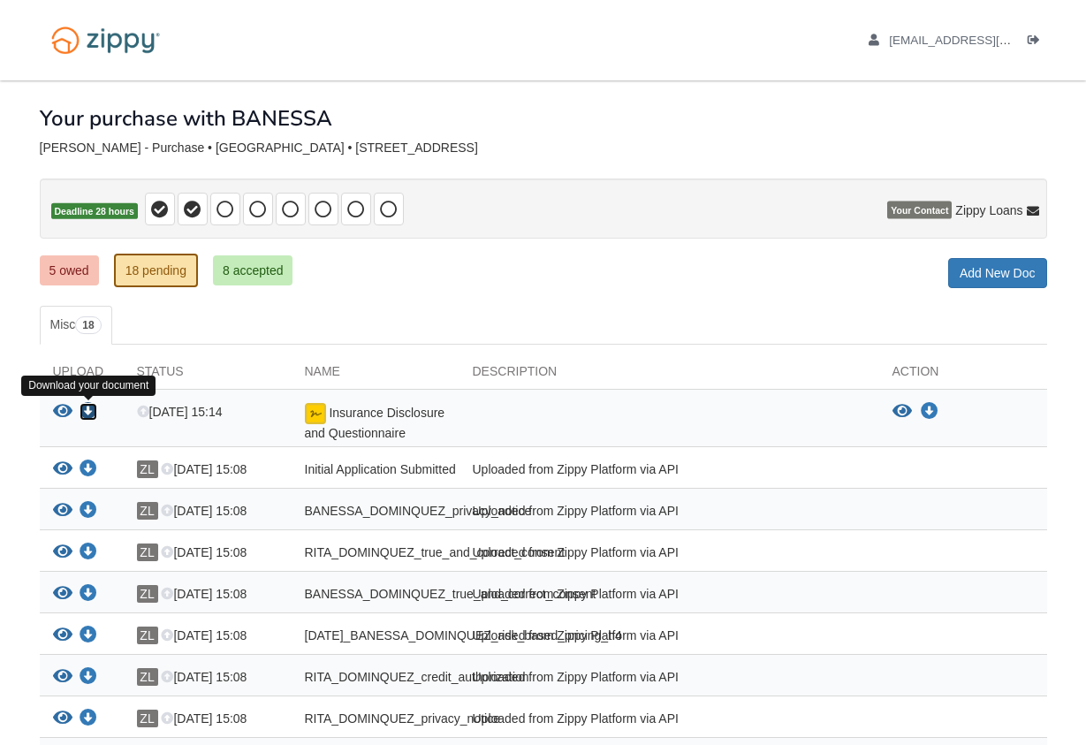
drag, startPoint x: 89, startPoint y: 413, endPoint x: 95, endPoint y: 398, distance: 15.4
click at [90, 410] on icon "Download Insurance Disclosure and Questionnaire" at bounding box center [89, 412] width 18 height 18
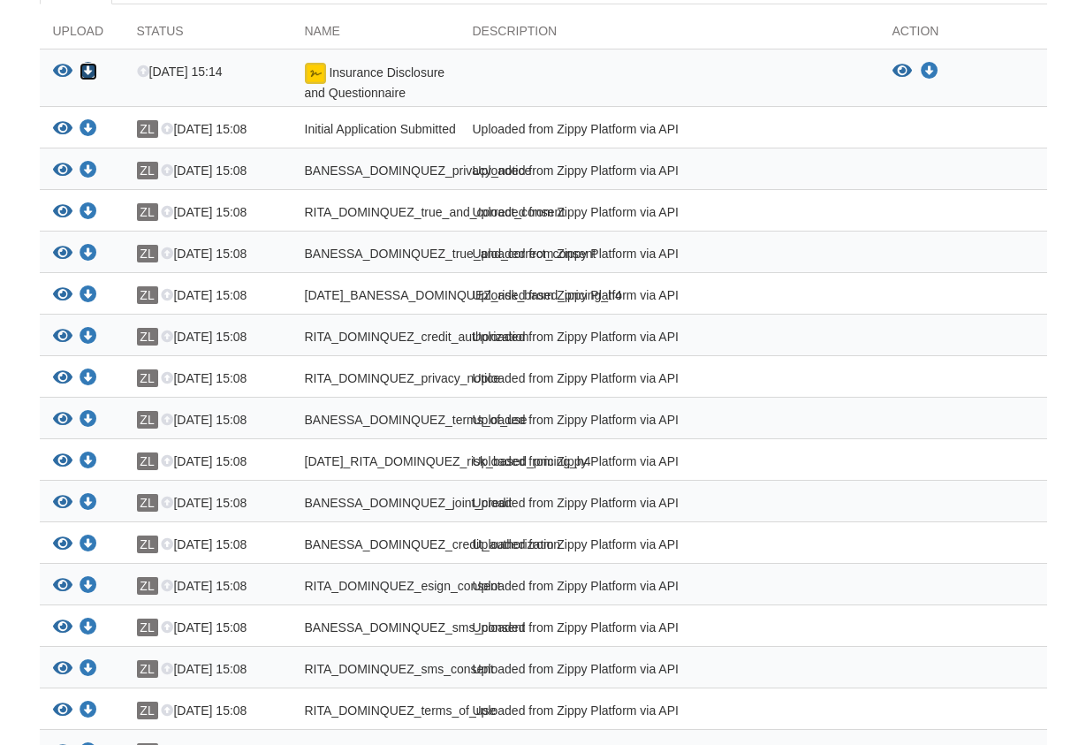
scroll to position [308, 0]
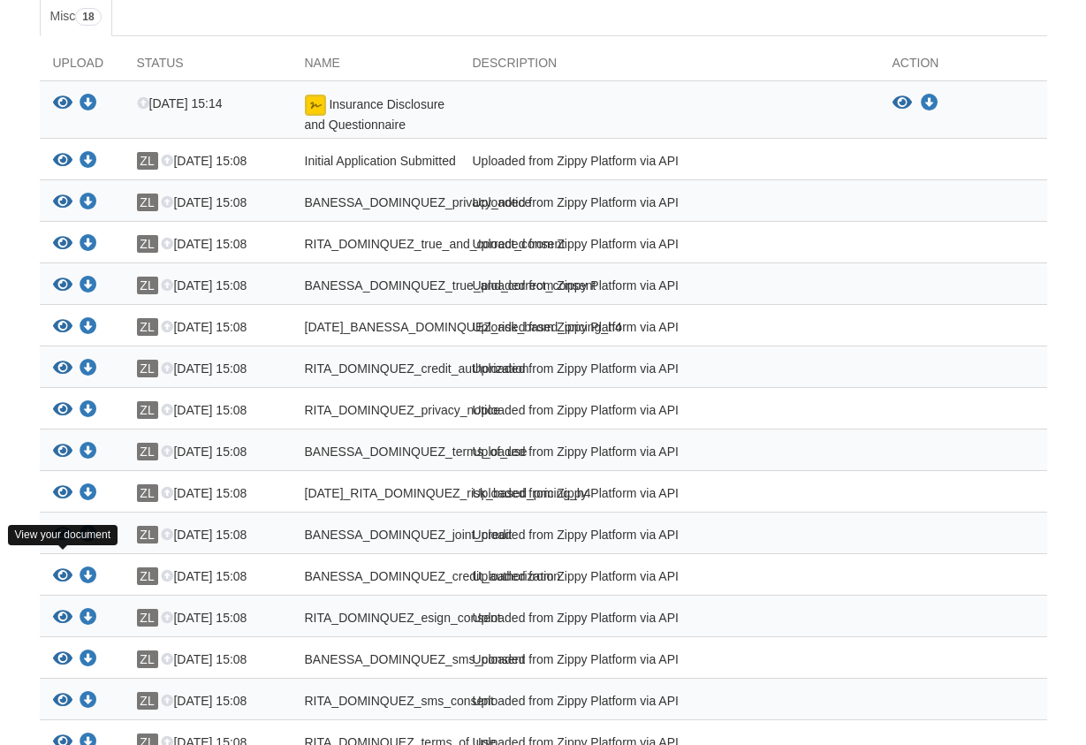
click at [67, 543] on icon "View BANESSA_DOMINQUEZ_joint_credit" at bounding box center [62, 535] width 19 height 18
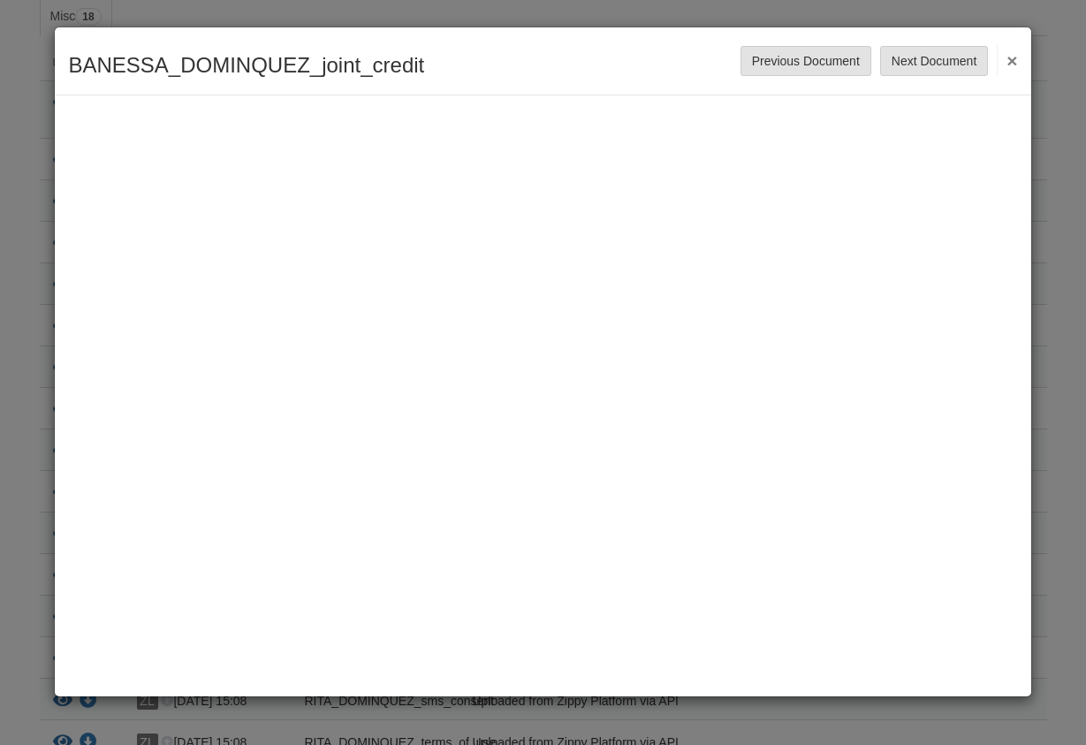
click at [1009, 66] on button "×" at bounding box center [1007, 60] width 20 height 32
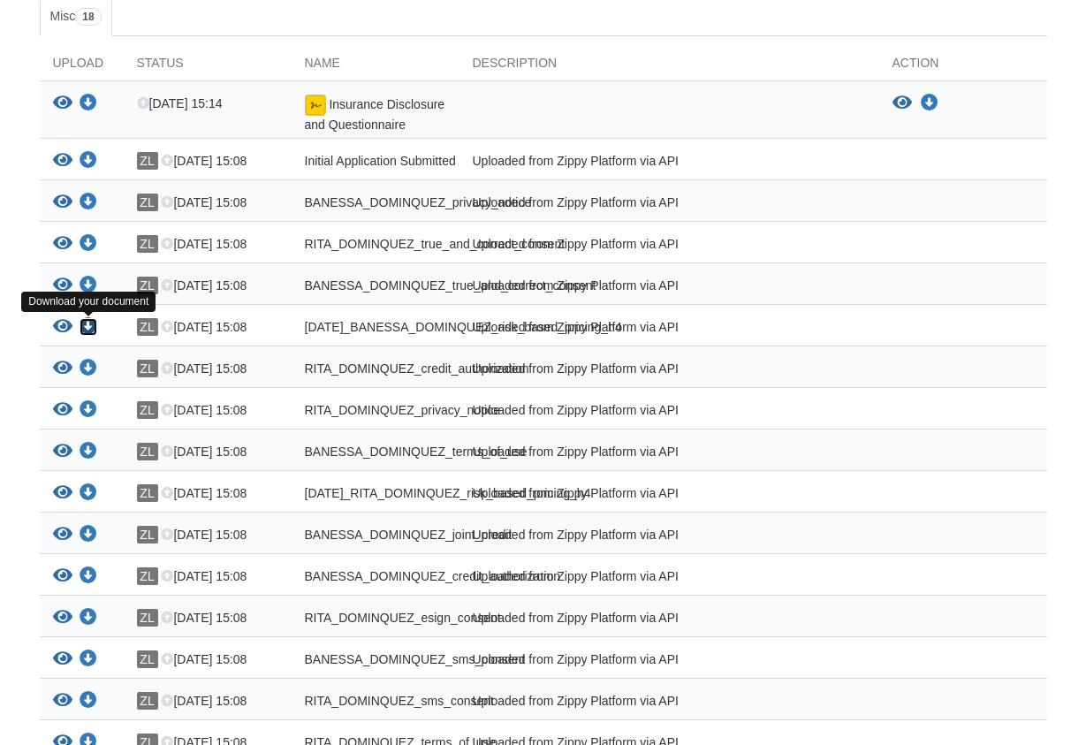
click at [93, 328] on icon "Download 08-21-2025_BANESSA_DOMINQUEZ_risk_based_pricing_h4" at bounding box center [89, 327] width 18 height 18
click at [83, 502] on icon "Download 08-21-2025_RITA_DOMINQUEZ_risk_based_pricing_h4" at bounding box center [89, 493] width 18 height 18
